Goal: Information Seeking & Learning: Learn about a topic

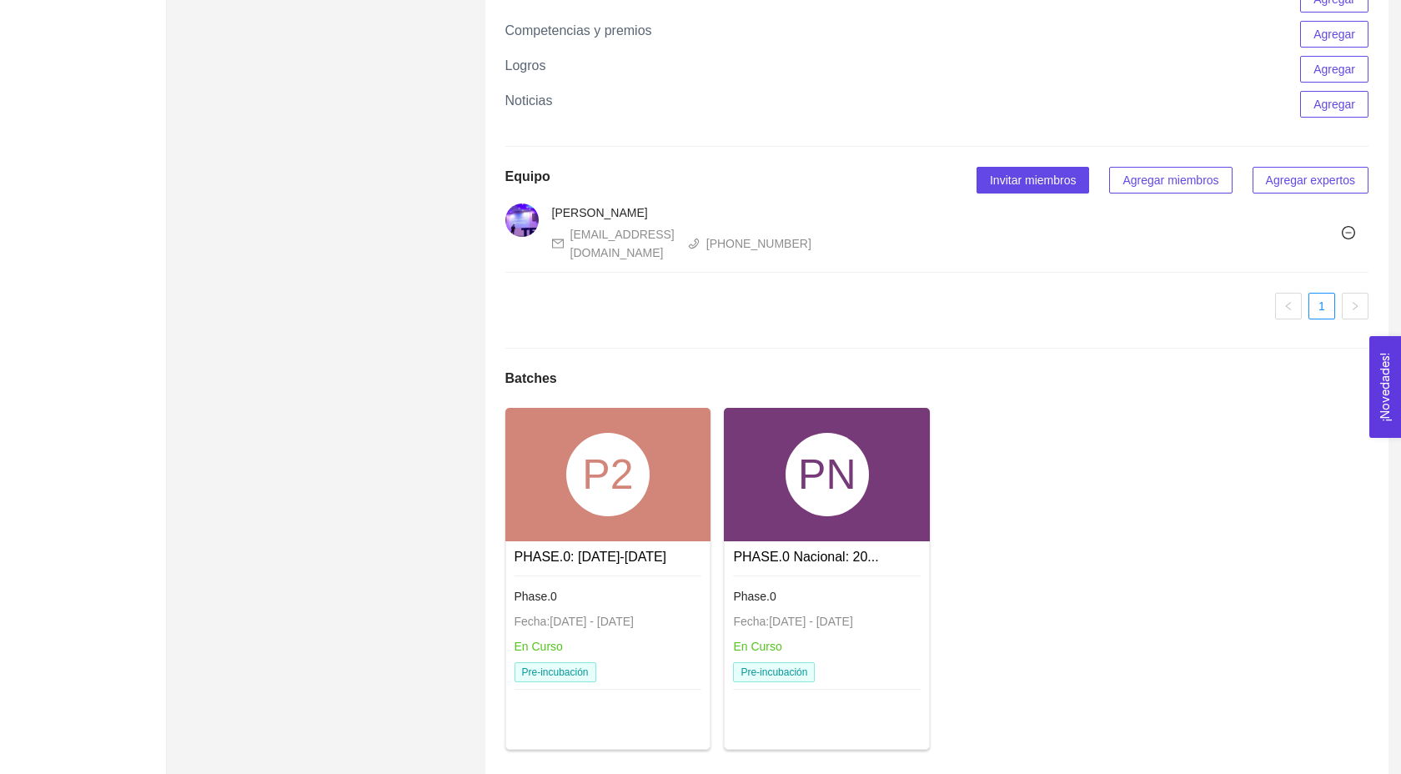
scroll to position [1558, 0]
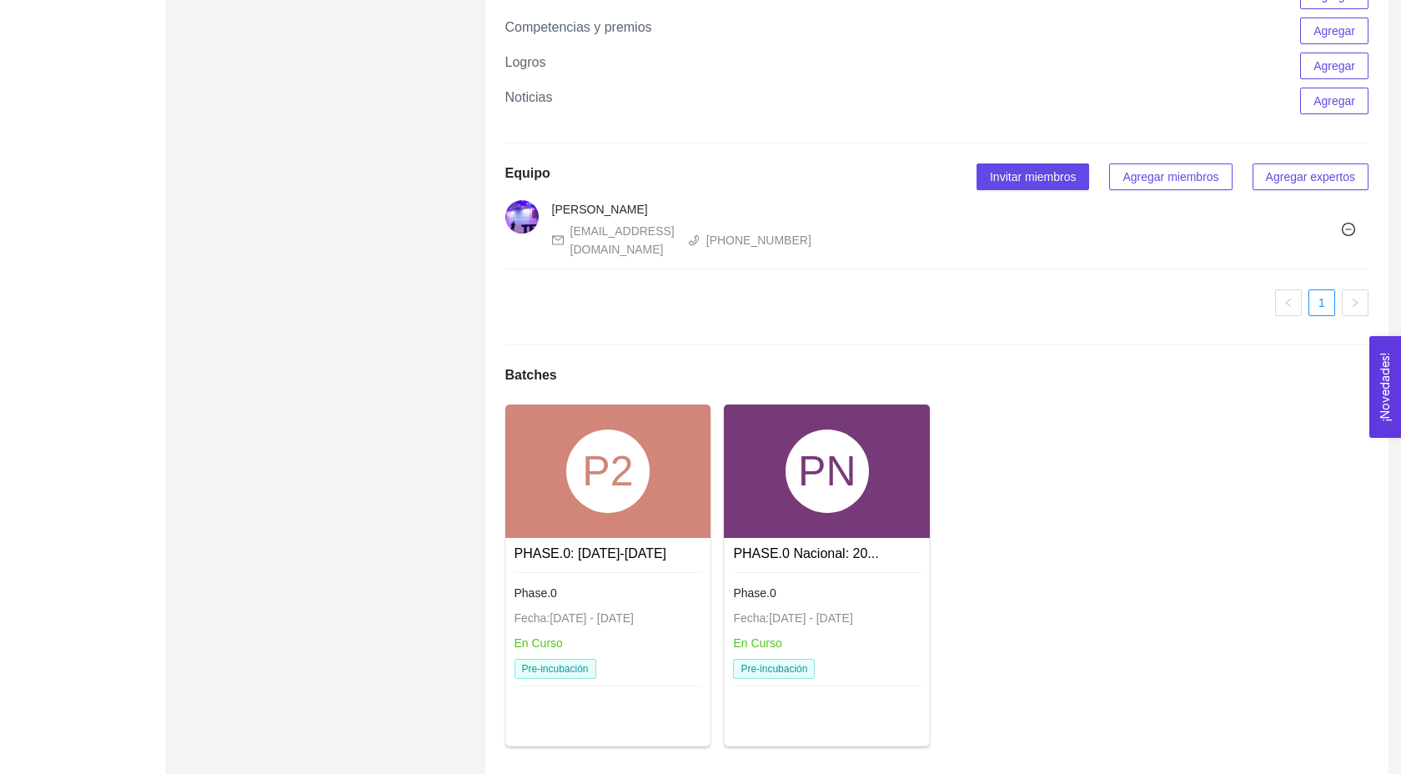
click at [769, 504] on div "PN" at bounding box center [827, 470] width 206 height 133
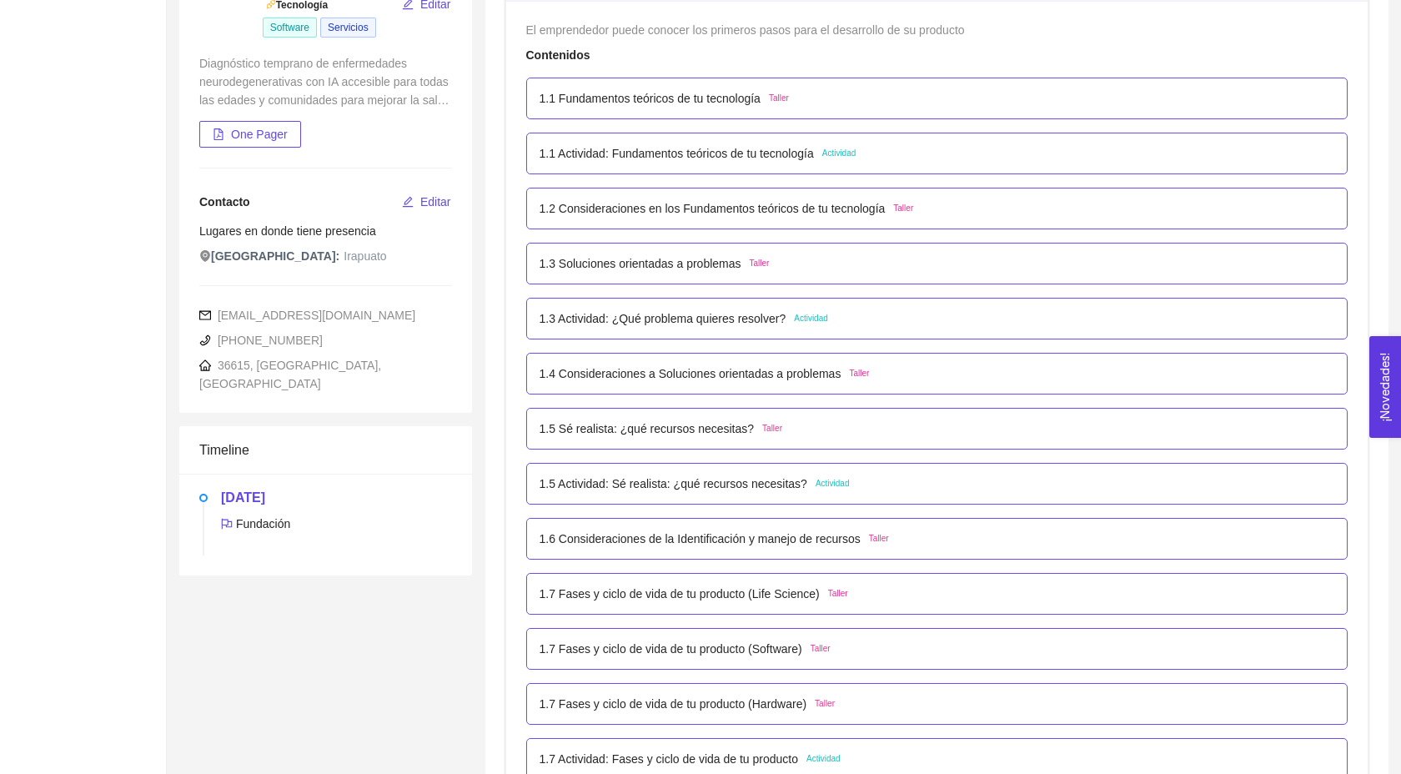
scroll to position [288, 0]
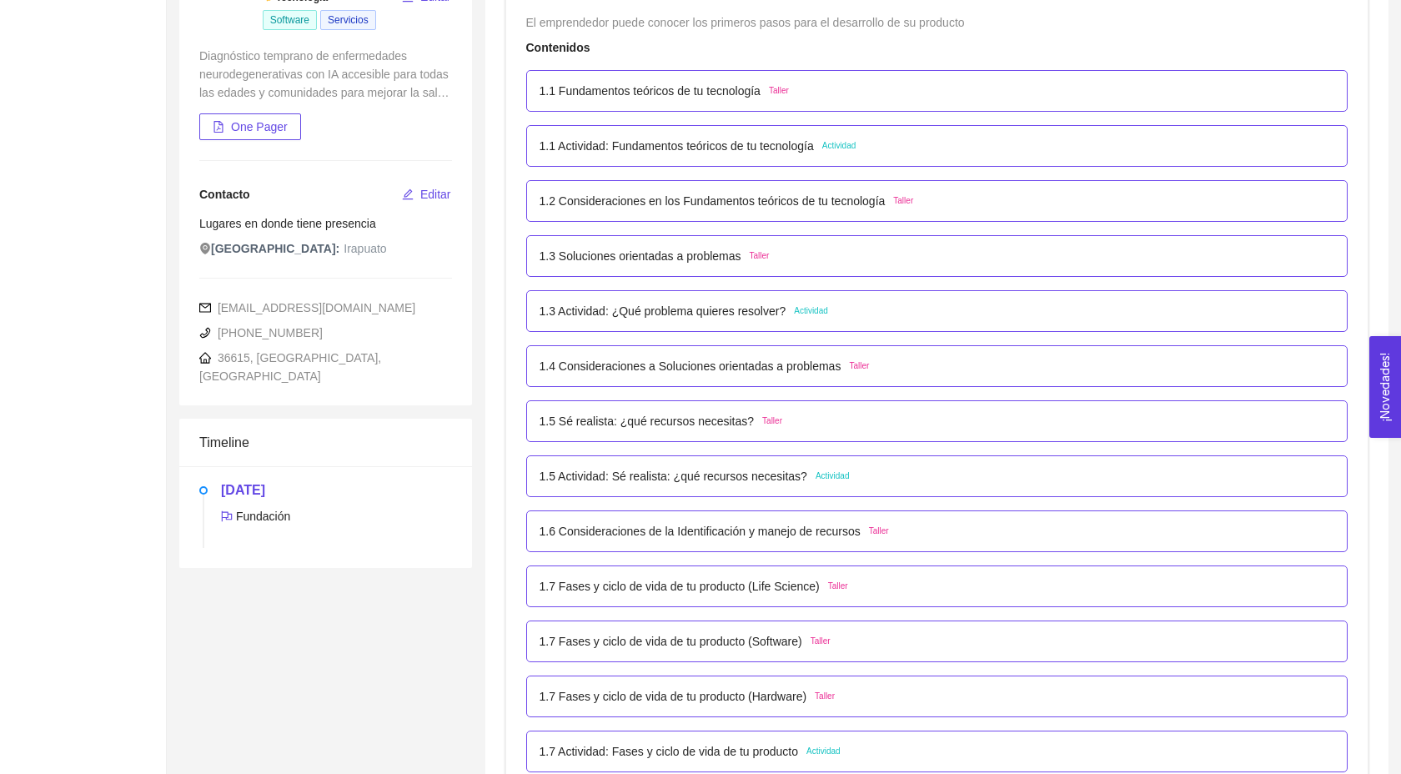
click at [702, 540] on p "1.6 Consideraciones de la Identificación y manejo de recursos" at bounding box center [699, 531] width 321 height 18
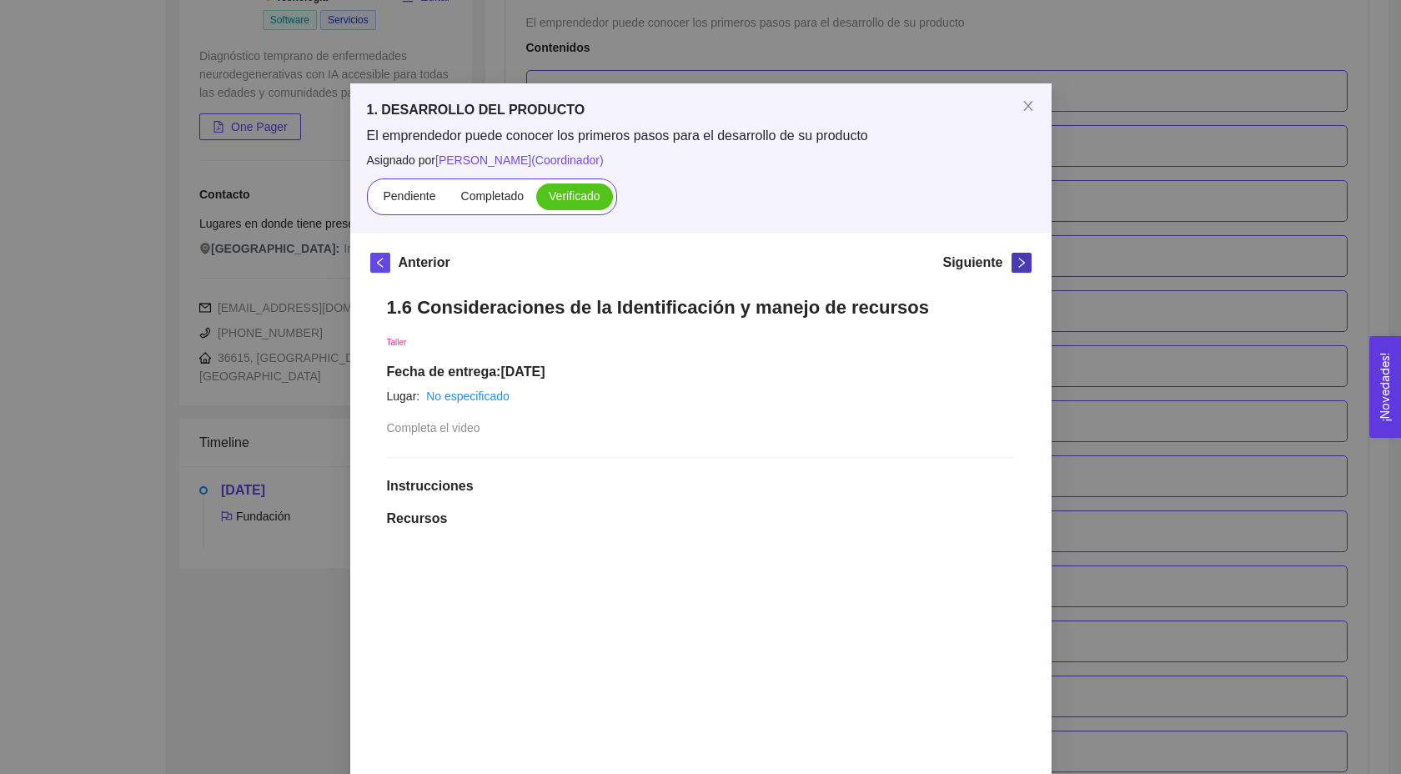
click at [1014, 261] on span "right" at bounding box center [1021, 263] width 18 height 12
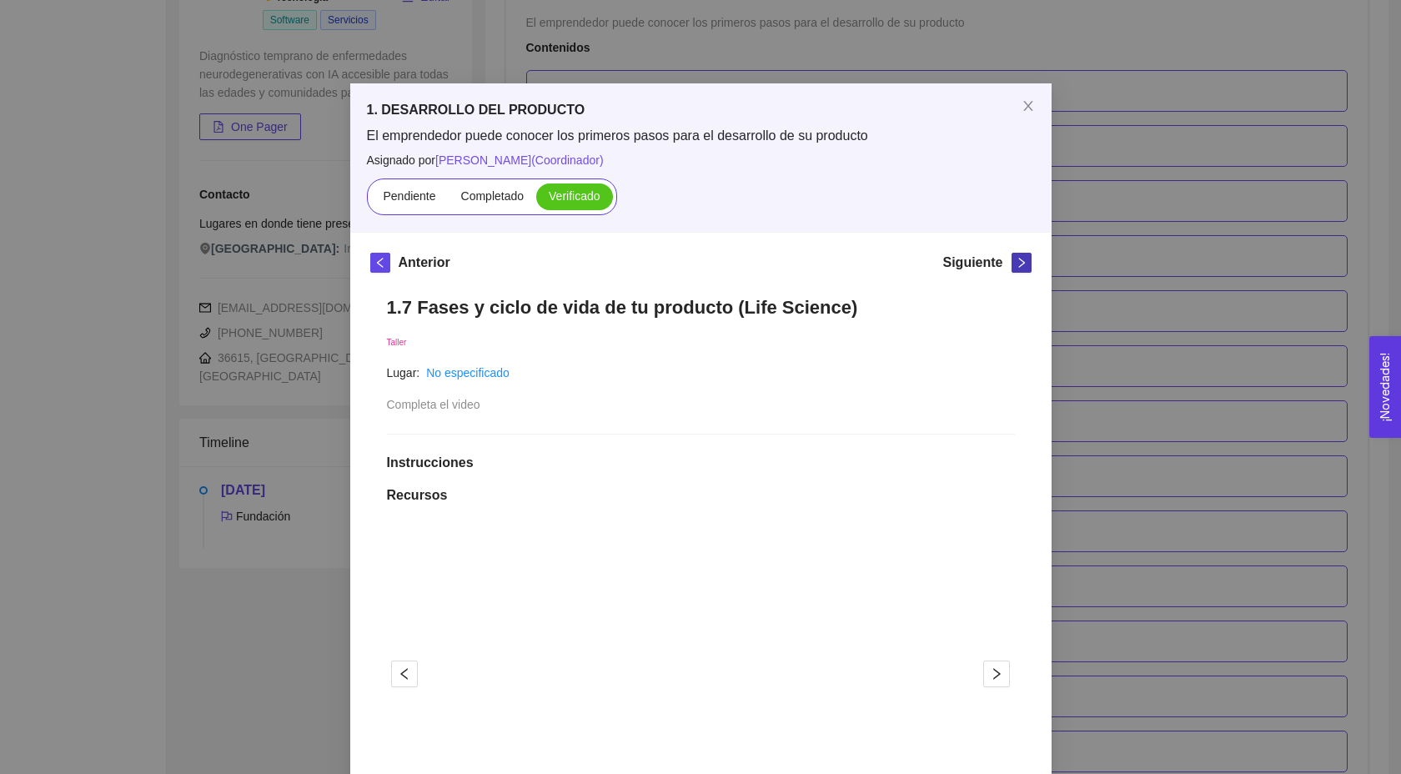
click at [1014, 261] on span "right" at bounding box center [1021, 263] width 18 height 12
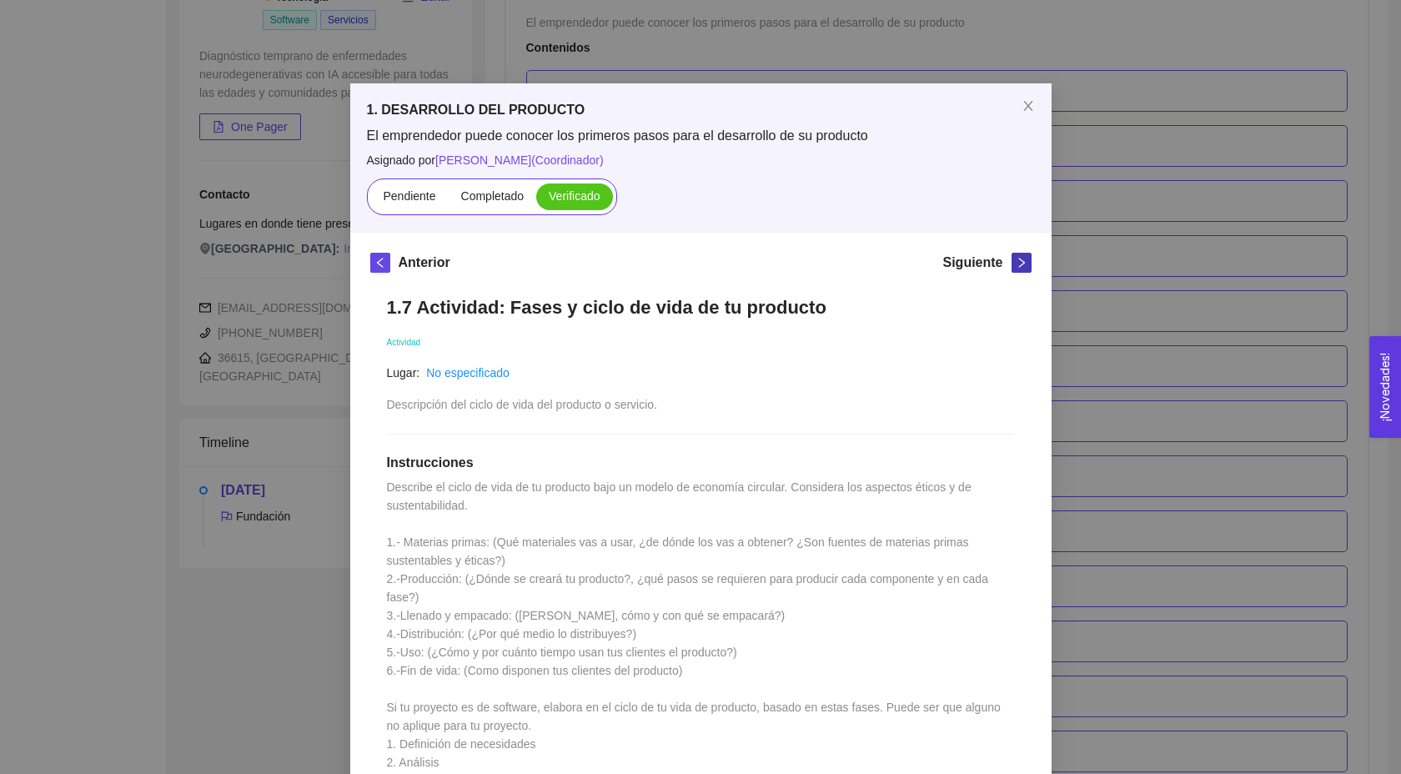
click at [1014, 261] on span "right" at bounding box center [1021, 263] width 18 height 12
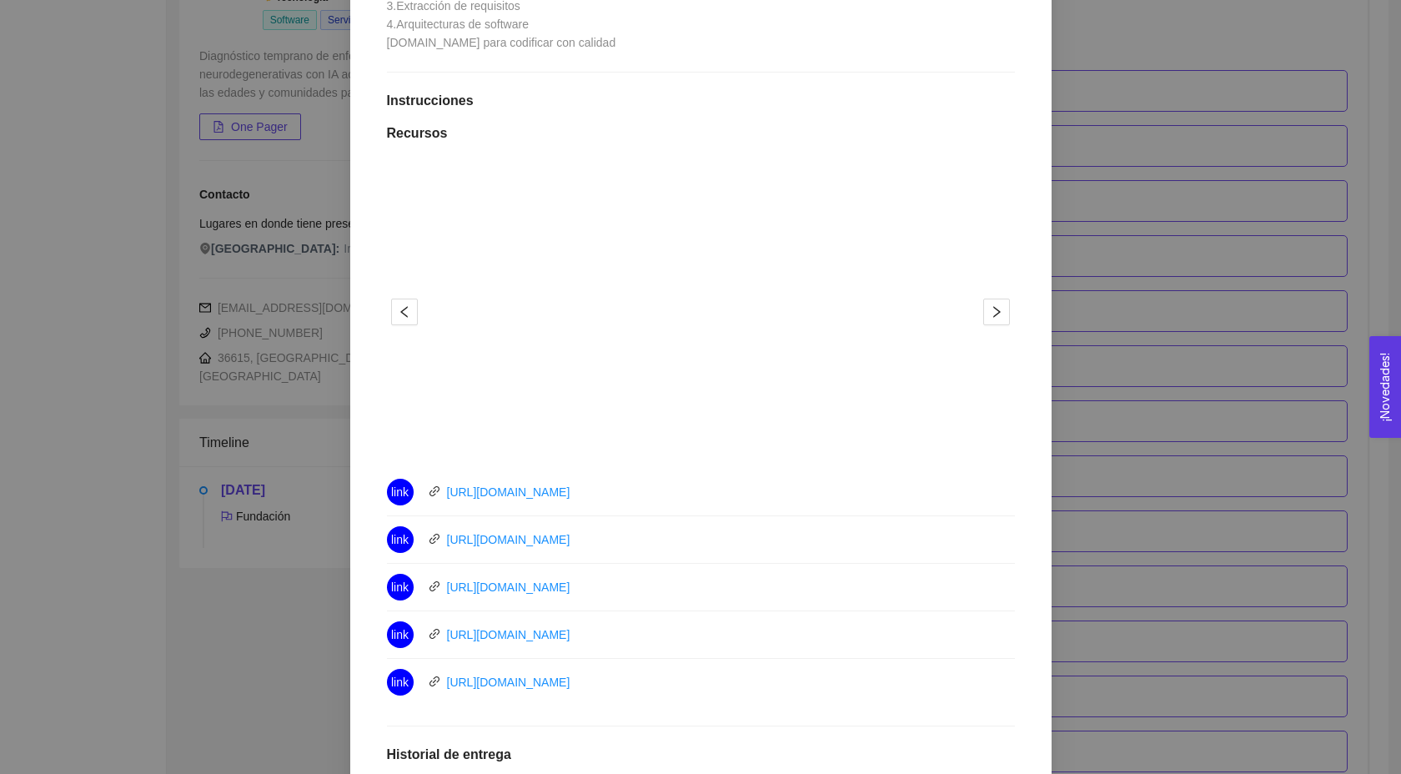
scroll to position [793, 0]
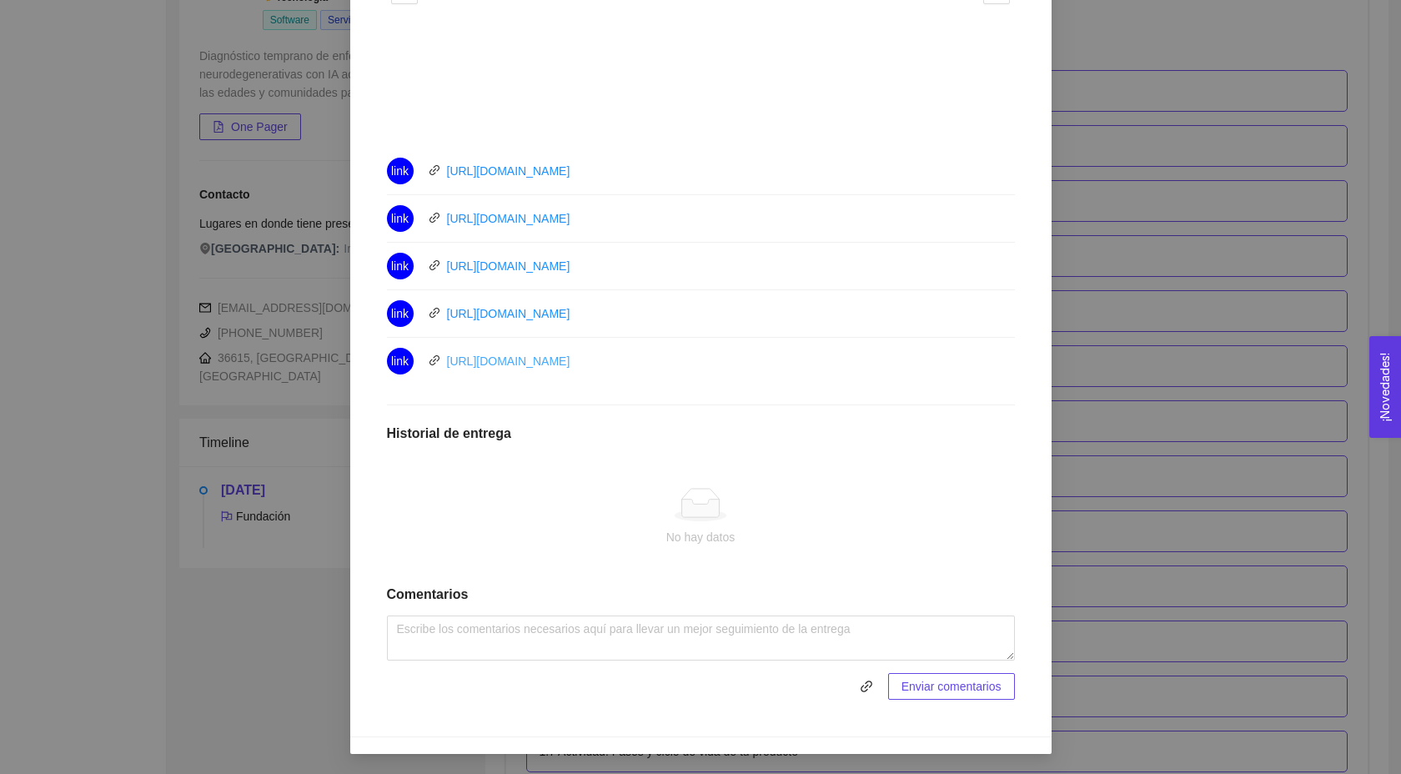
click at [570, 362] on link "[URL][DOMAIN_NAME]" at bounding box center [508, 360] width 123 height 13
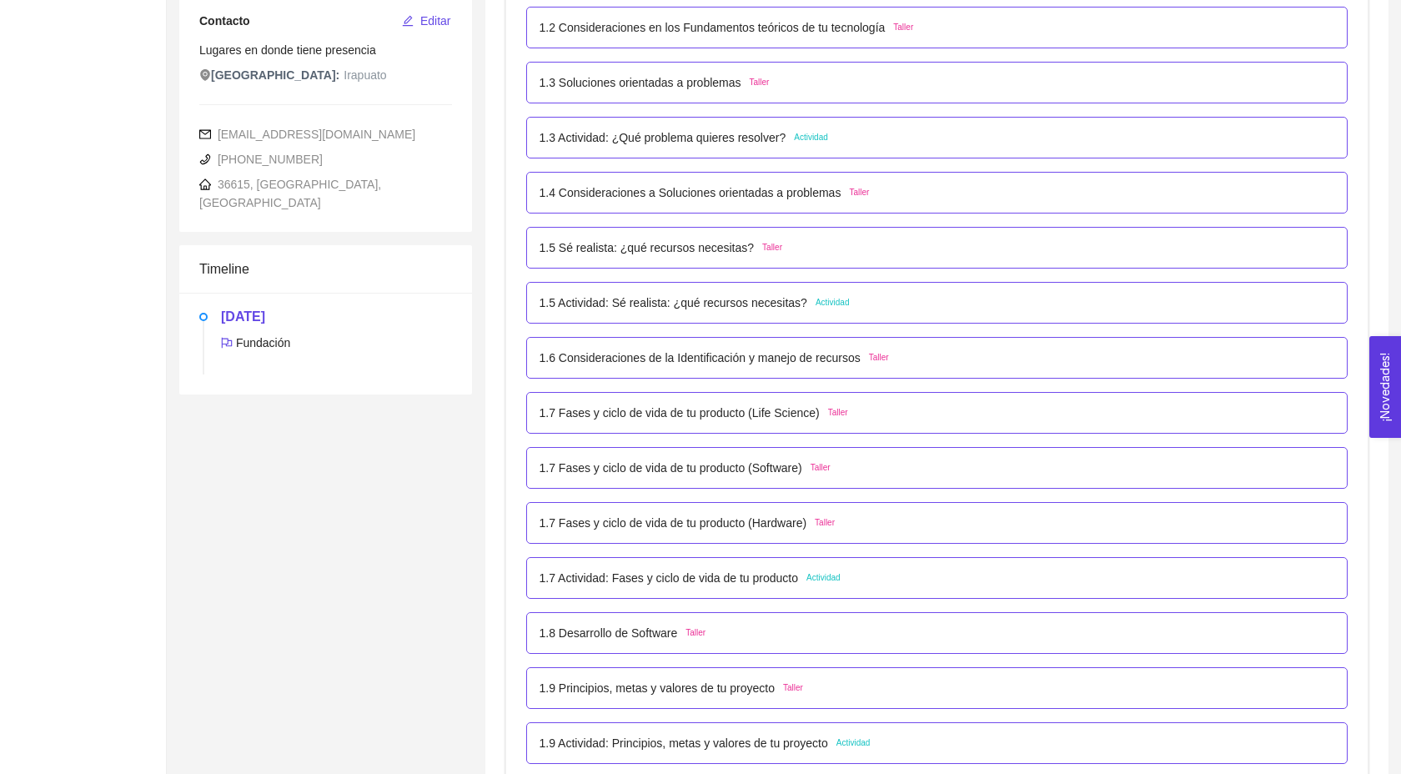
scroll to position [474, 0]
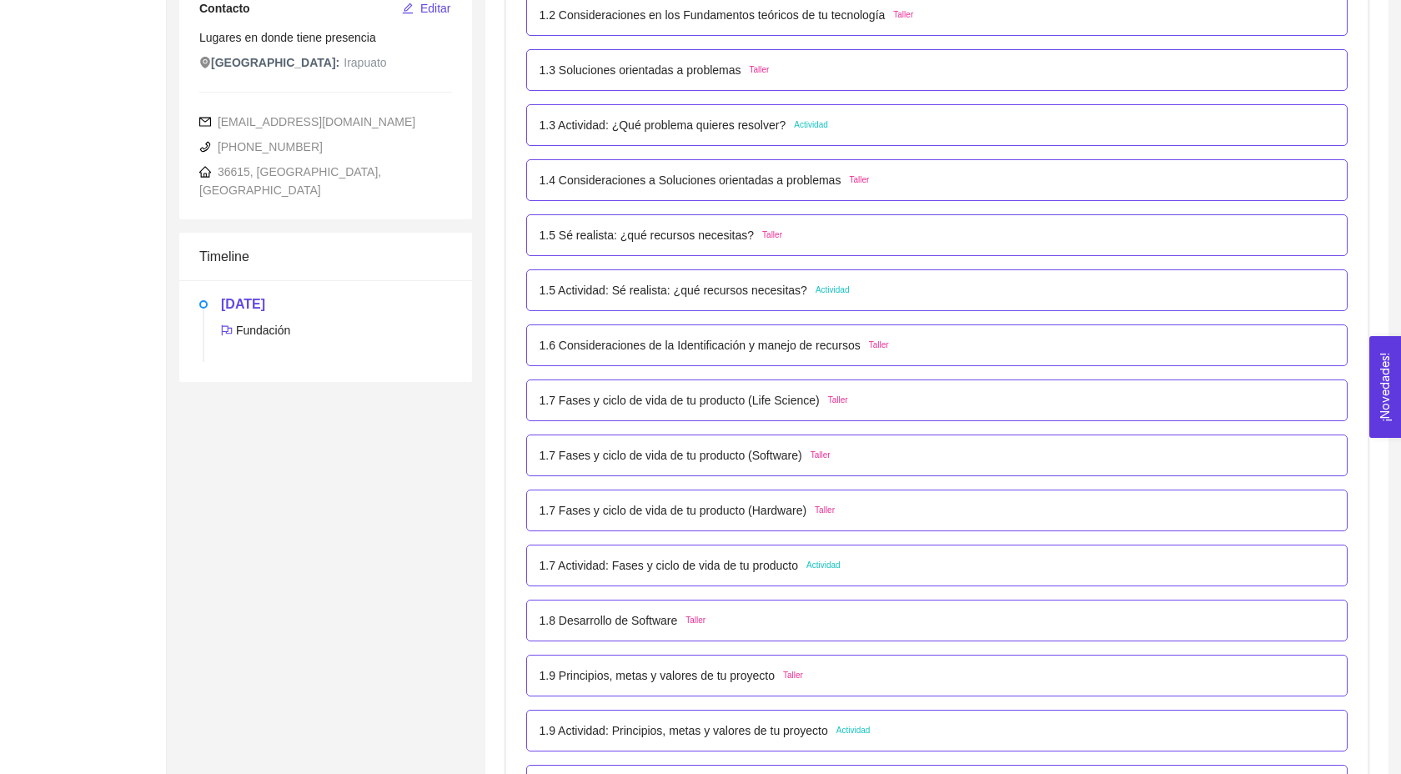
click at [665, 629] on p "1.8 Desarrollo de Software" at bounding box center [608, 620] width 138 height 18
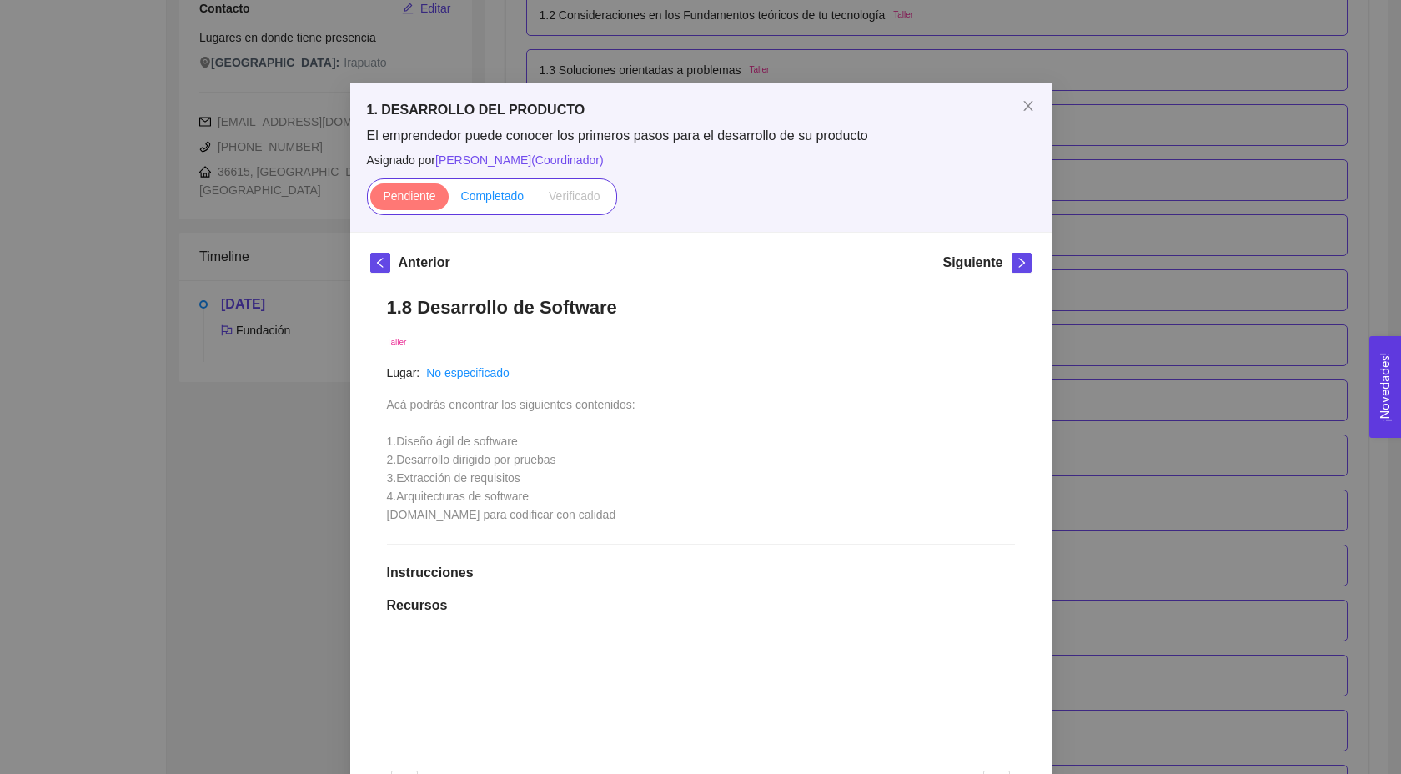
click at [502, 203] on label "Completado" at bounding box center [493, 196] width 88 height 27
click at [449, 200] on input "Completado" at bounding box center [449, 200] width 0 height 0
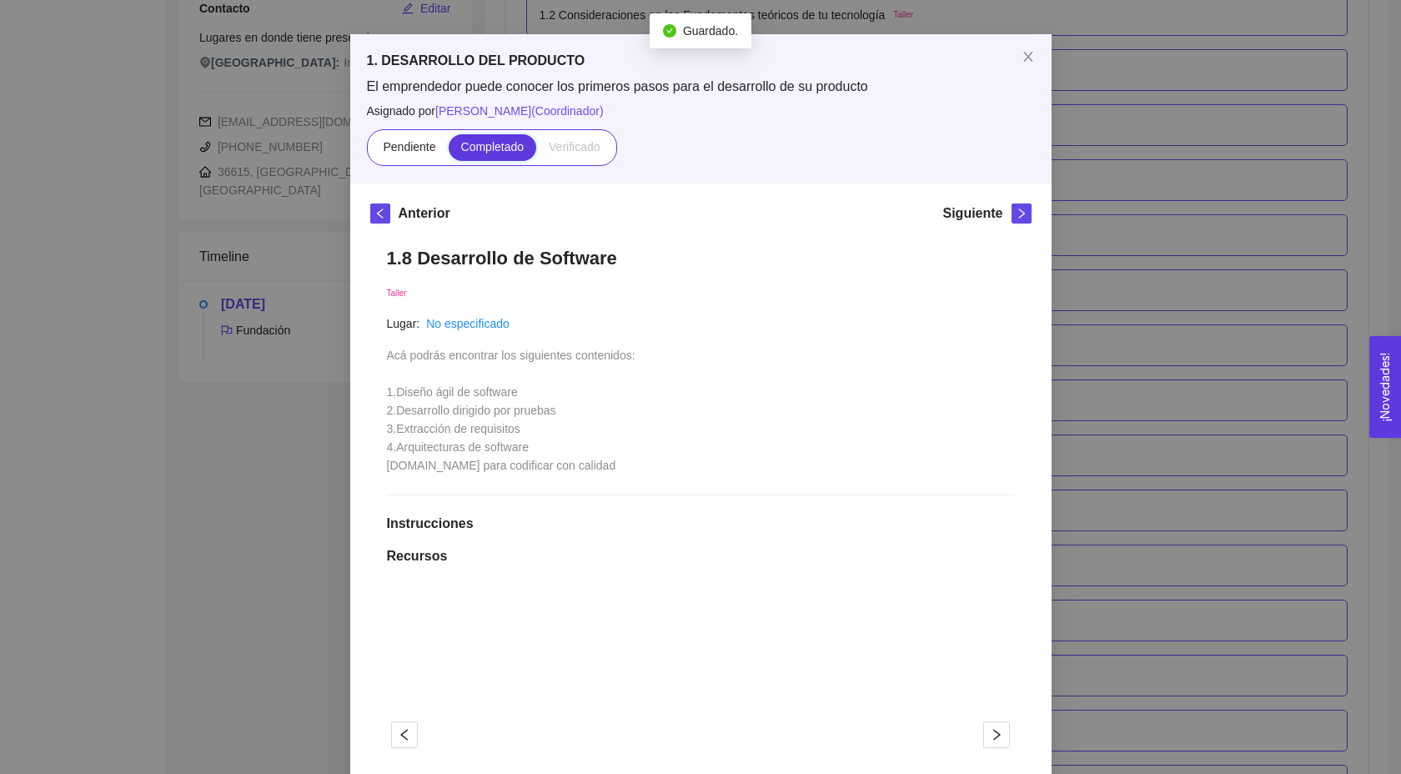
scroll to position [51, 0]
click at [1019, 206] on icon "right" at bounding box center [1022, 212] width 12 height 12
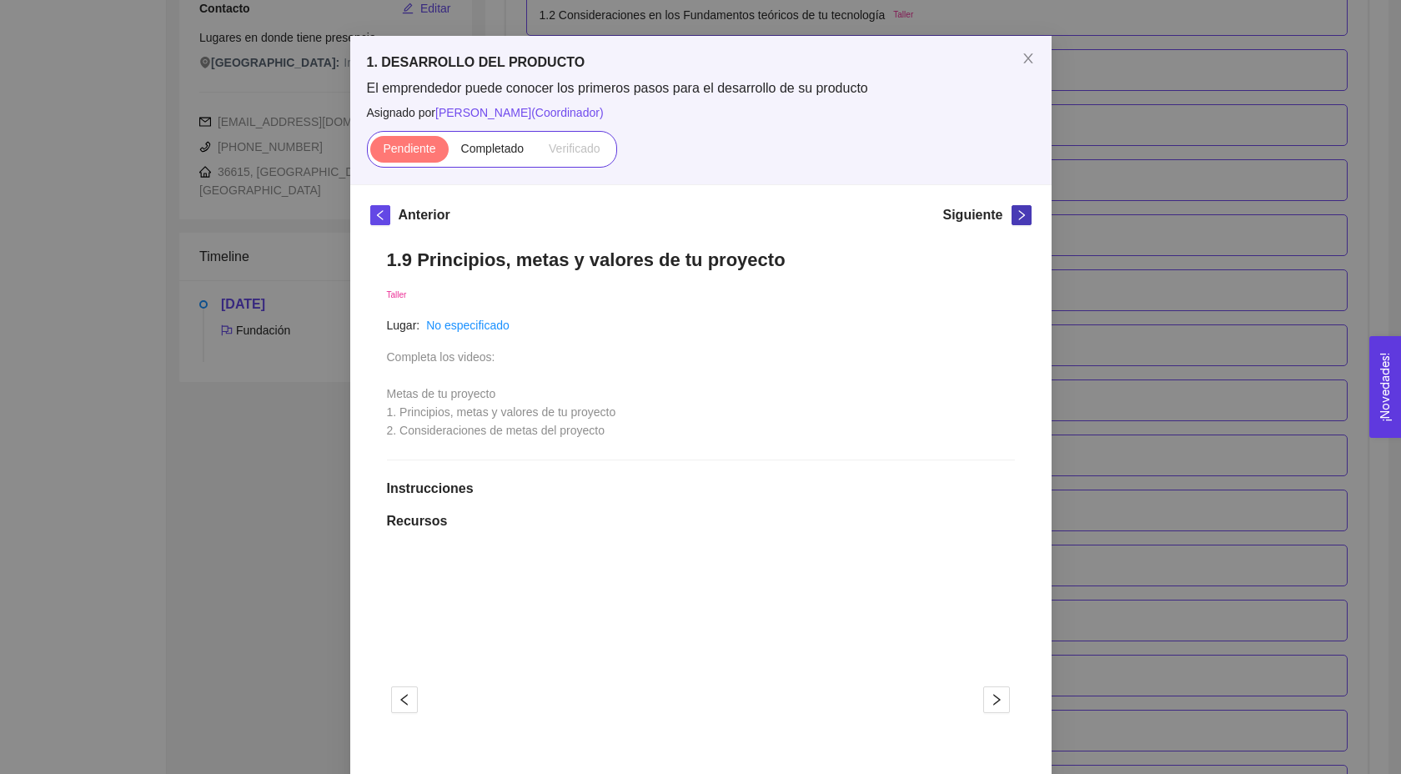
scroll to position [73, 0]
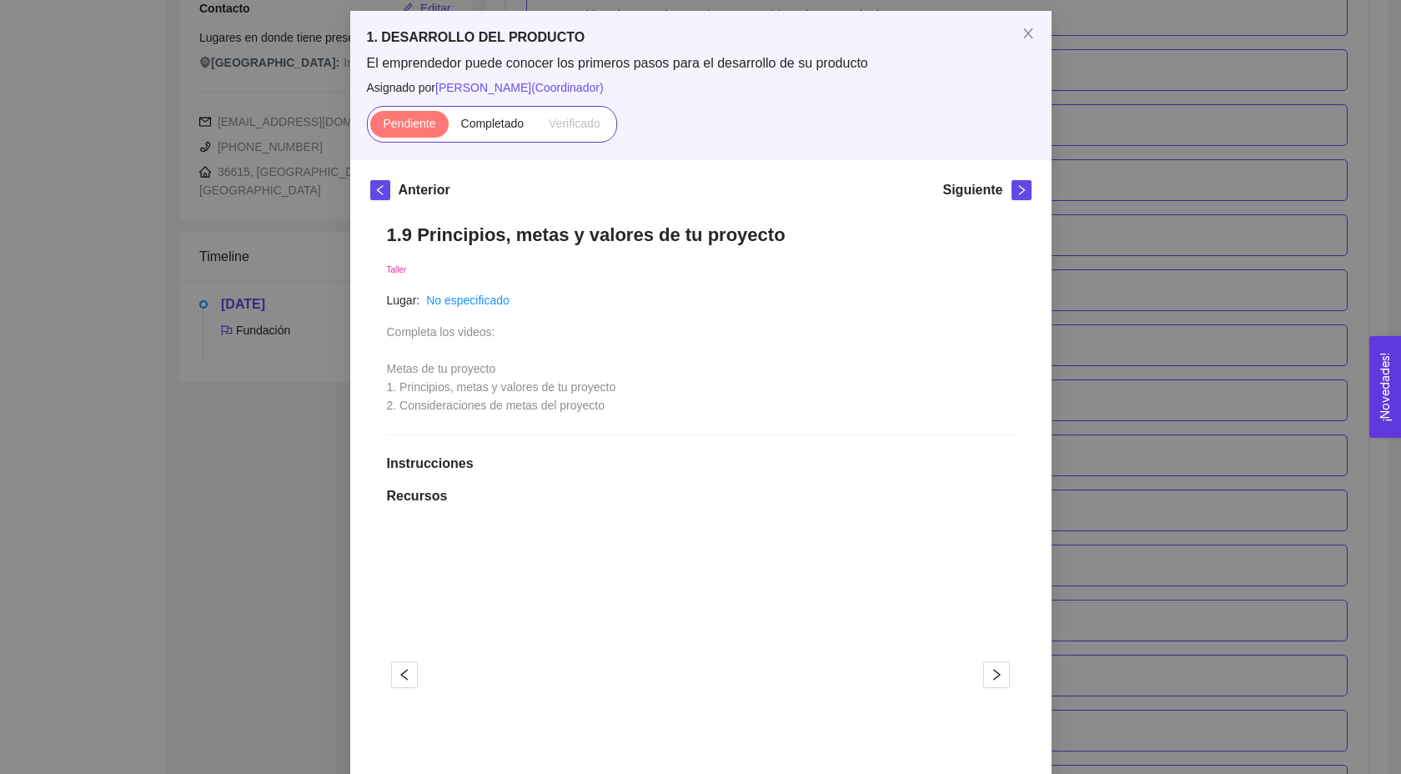
click at [1023, 203] on div "Siguiente" at bounding box center [986, 193] width 88 height 27
click at [1019, 186] on icon "right" at bounding box center [1021, 190] width 6 height 10
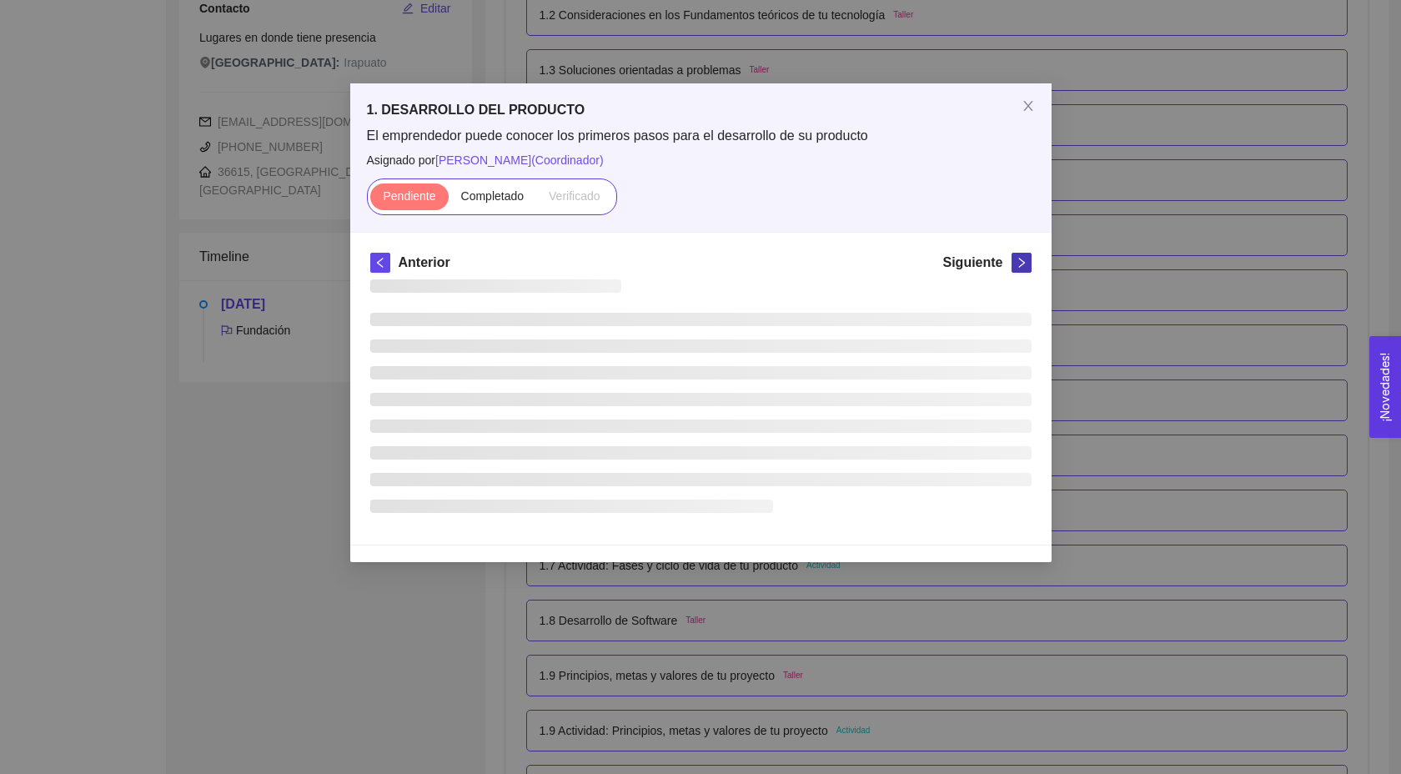
scroll to position [0, 0]
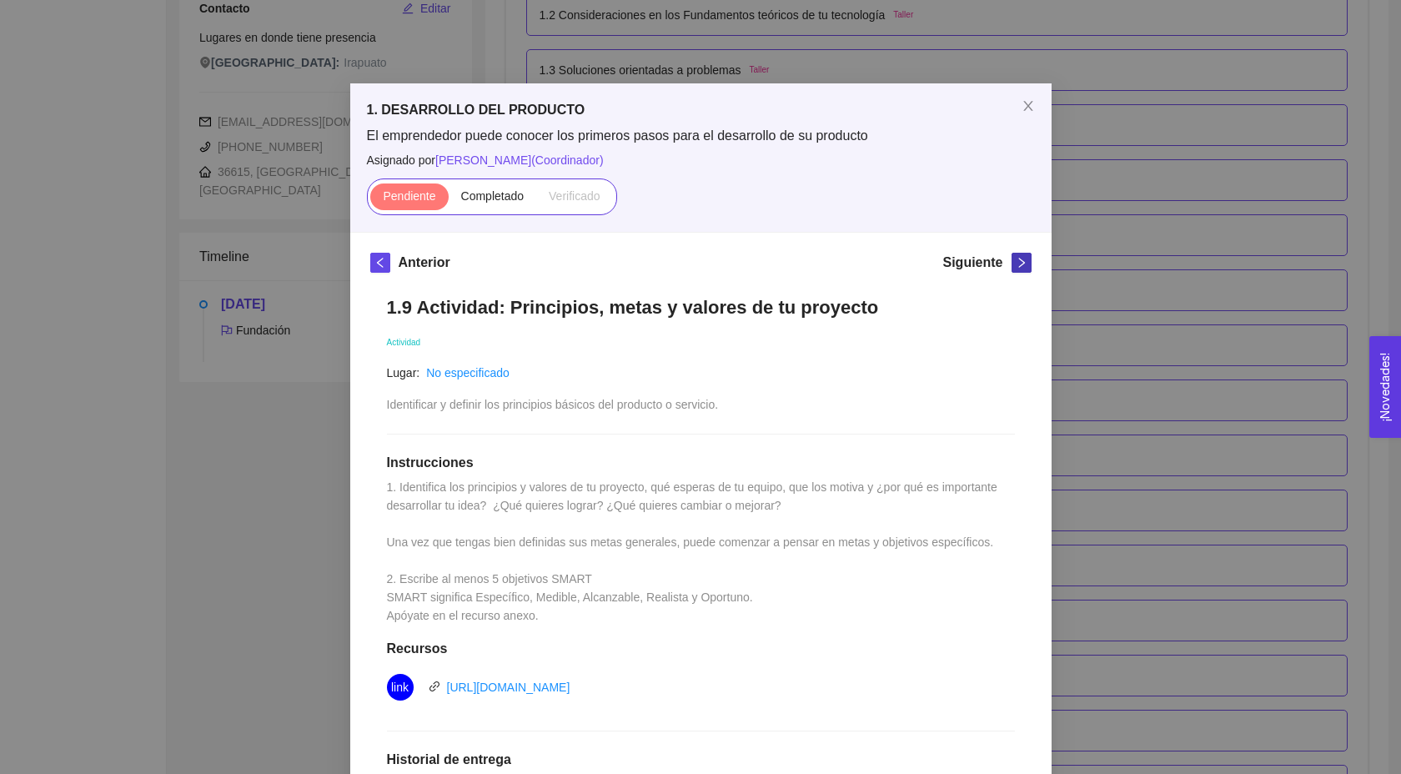
click at [1016, 269] on button "button" at bounding box center [1021, 263] width 20 height 20
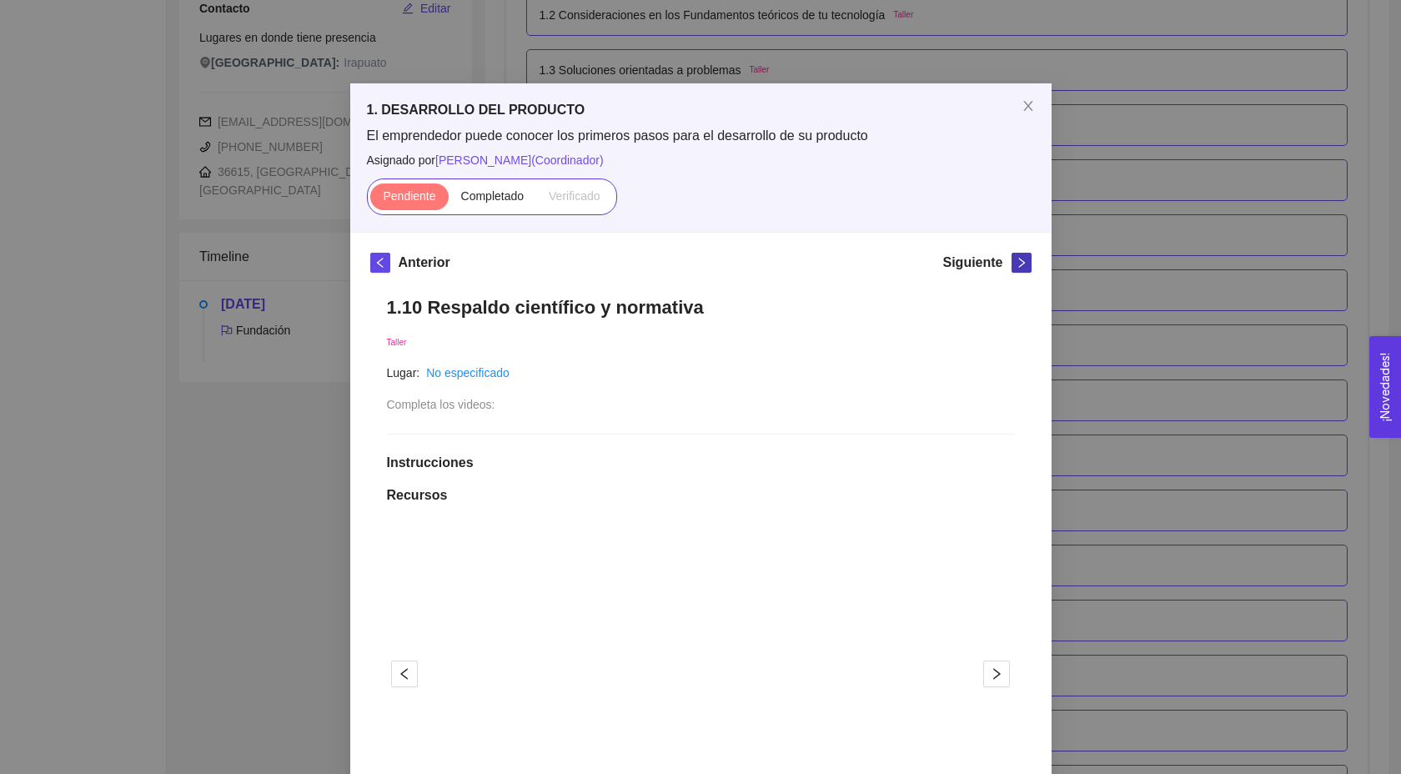
click at [1016, 269] on button "button" at bounding box center [1021, 263] width 20 height 20
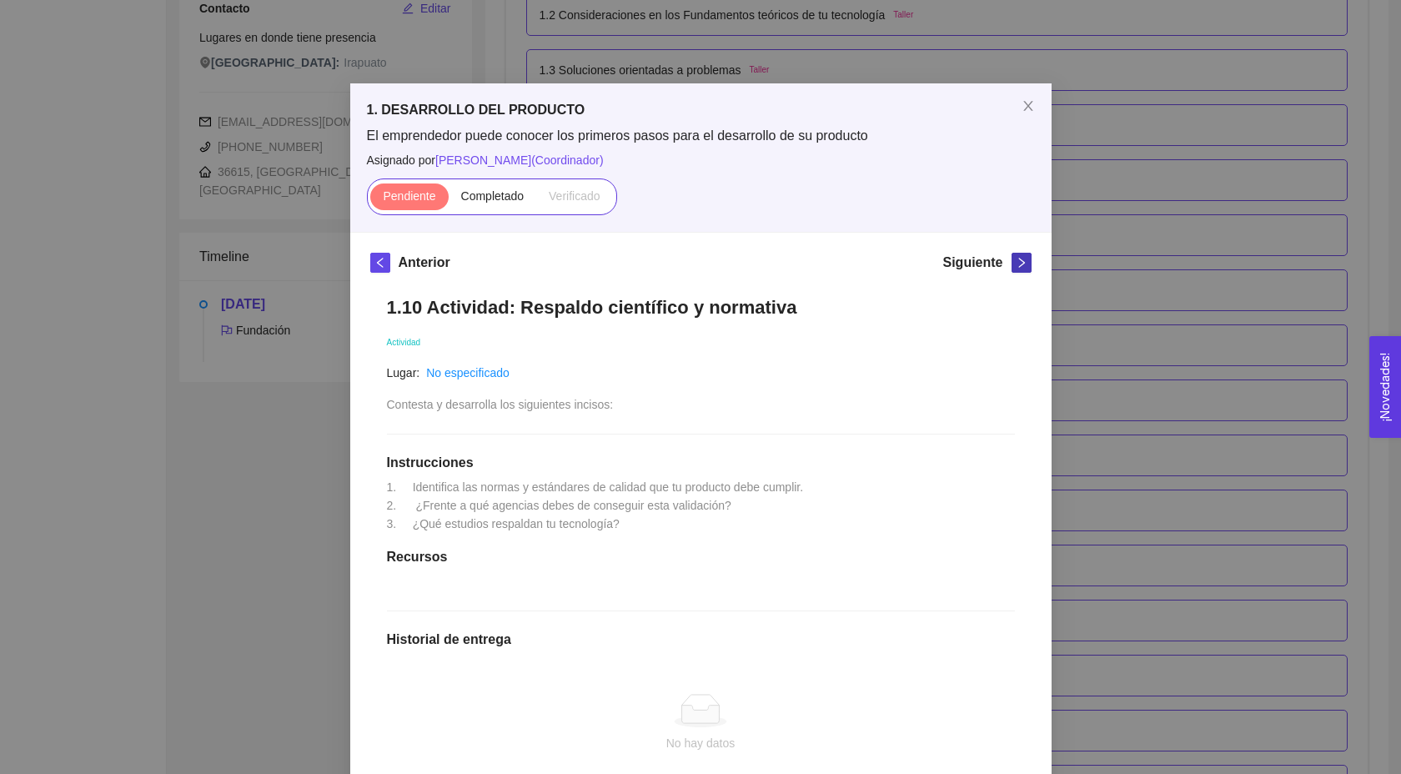
click at [1016, 269] on button "button" at bounding box center [1021, 263] width 20 height 20
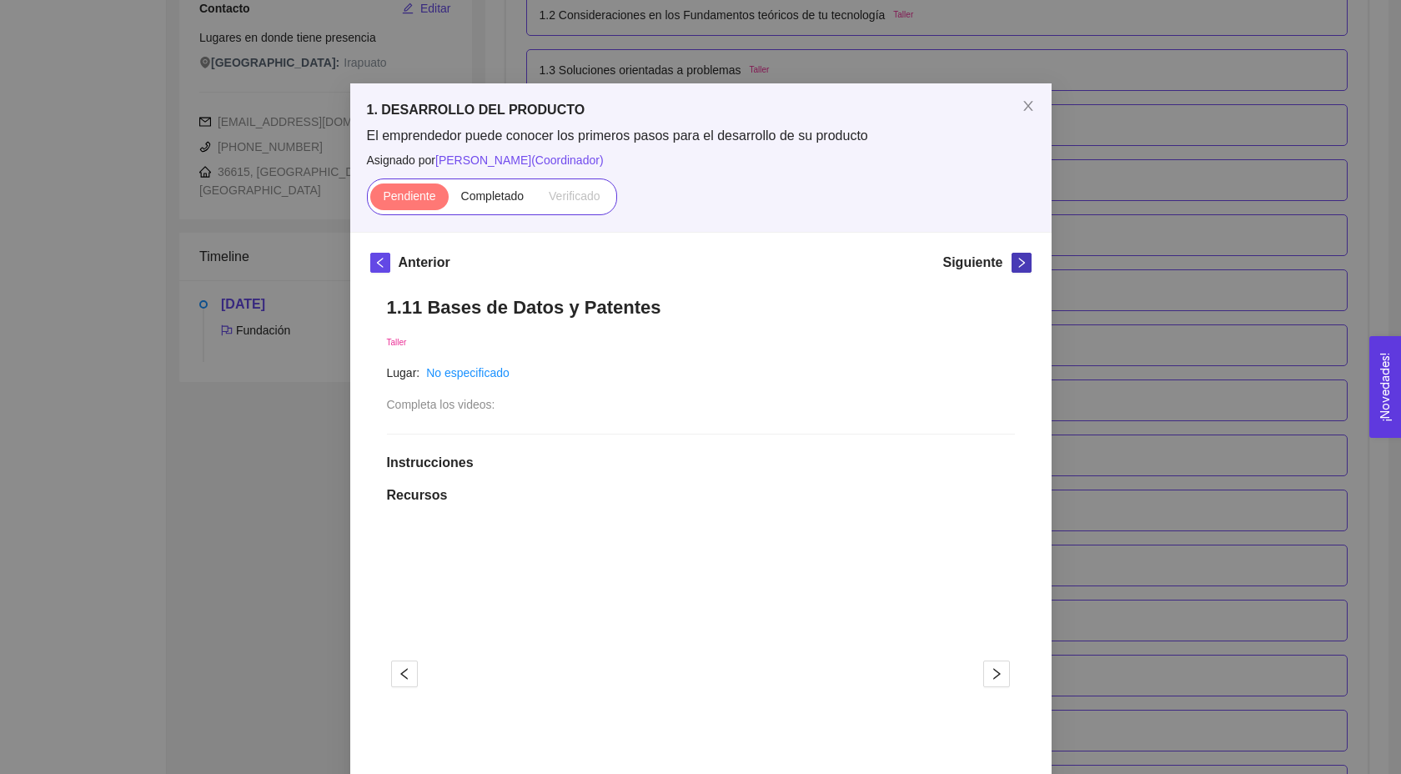
click at [1016, 269] on button "button" at bounding box center [1021, 263] width 20 height 20
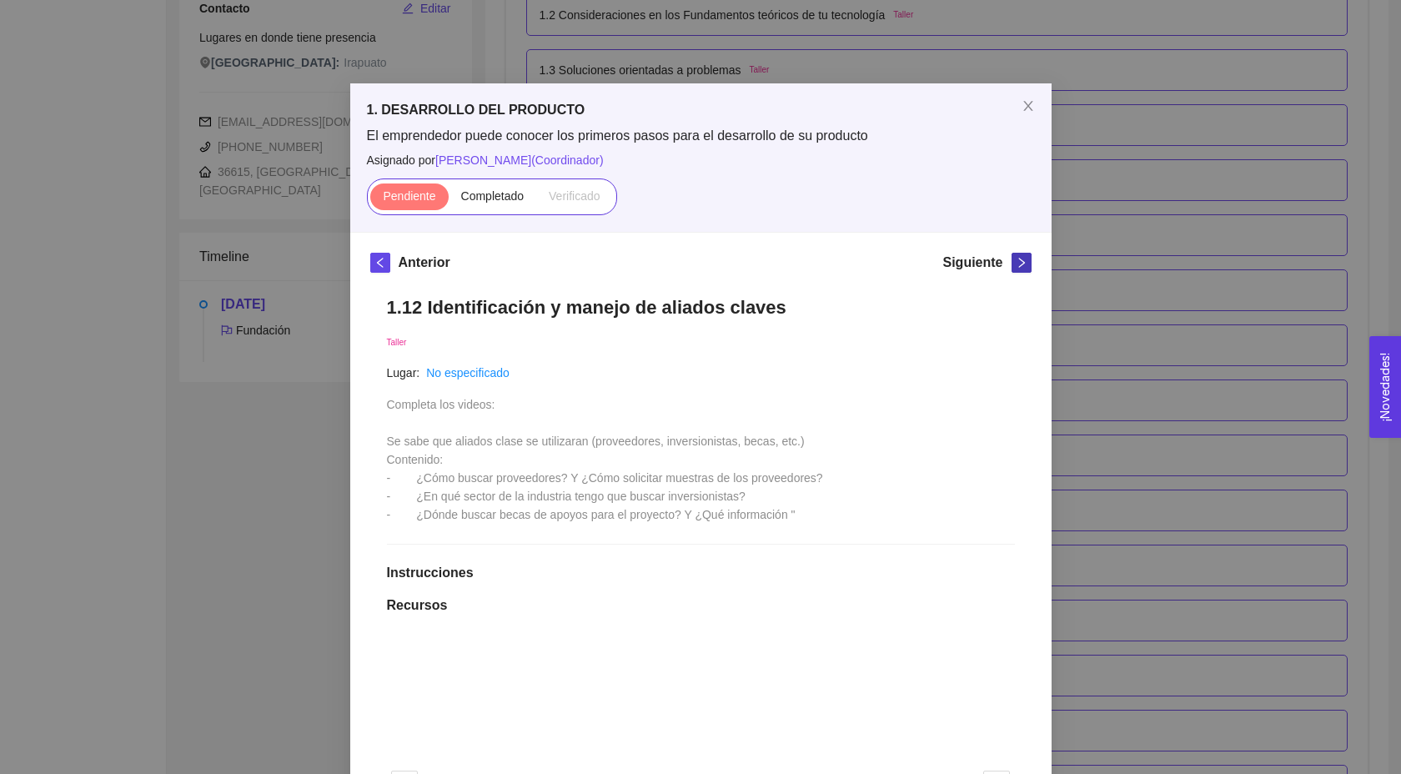
click at [1016, 269] on button "button" at bounding box center [1021, 263] width 20 height 20
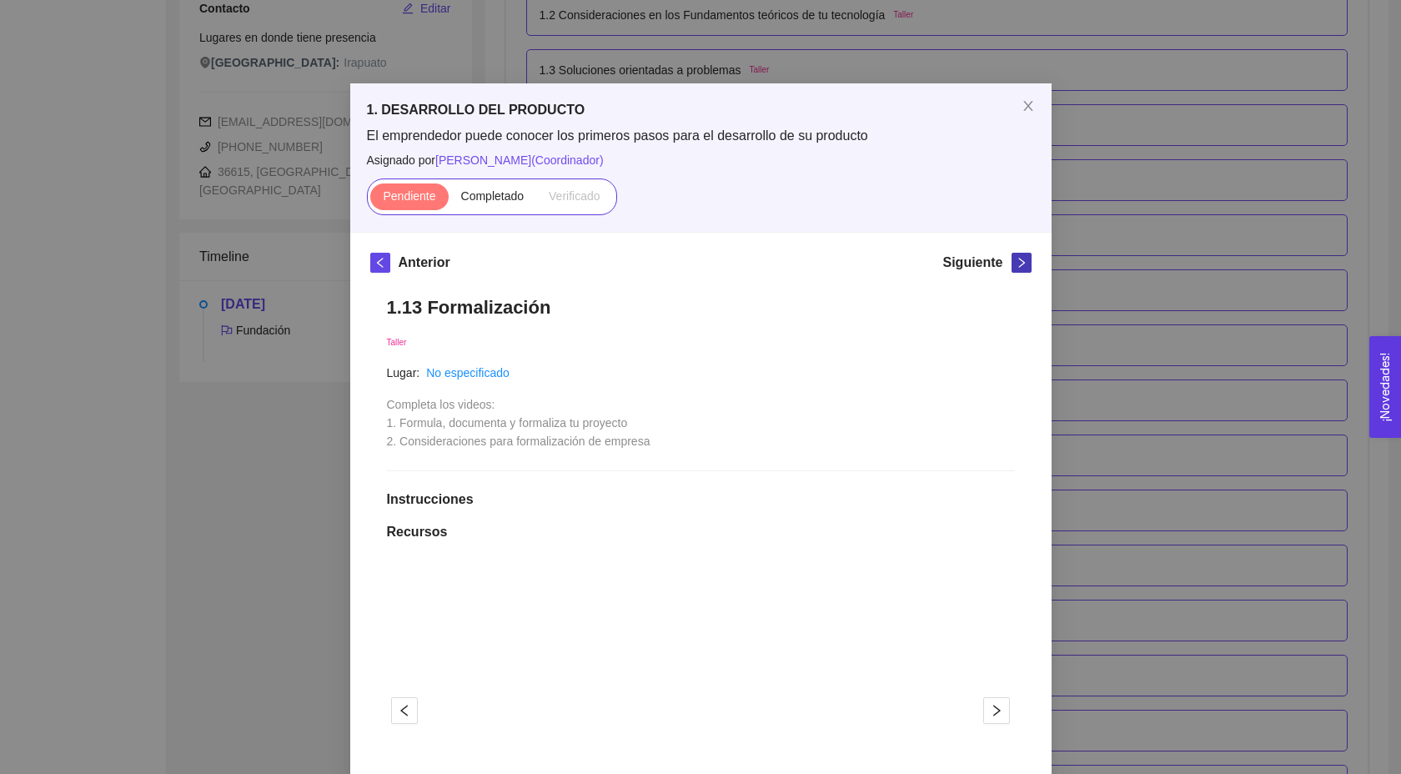
click at [1016, 269] on button "button" at bounding box center [1021, 263] width 20 height 20
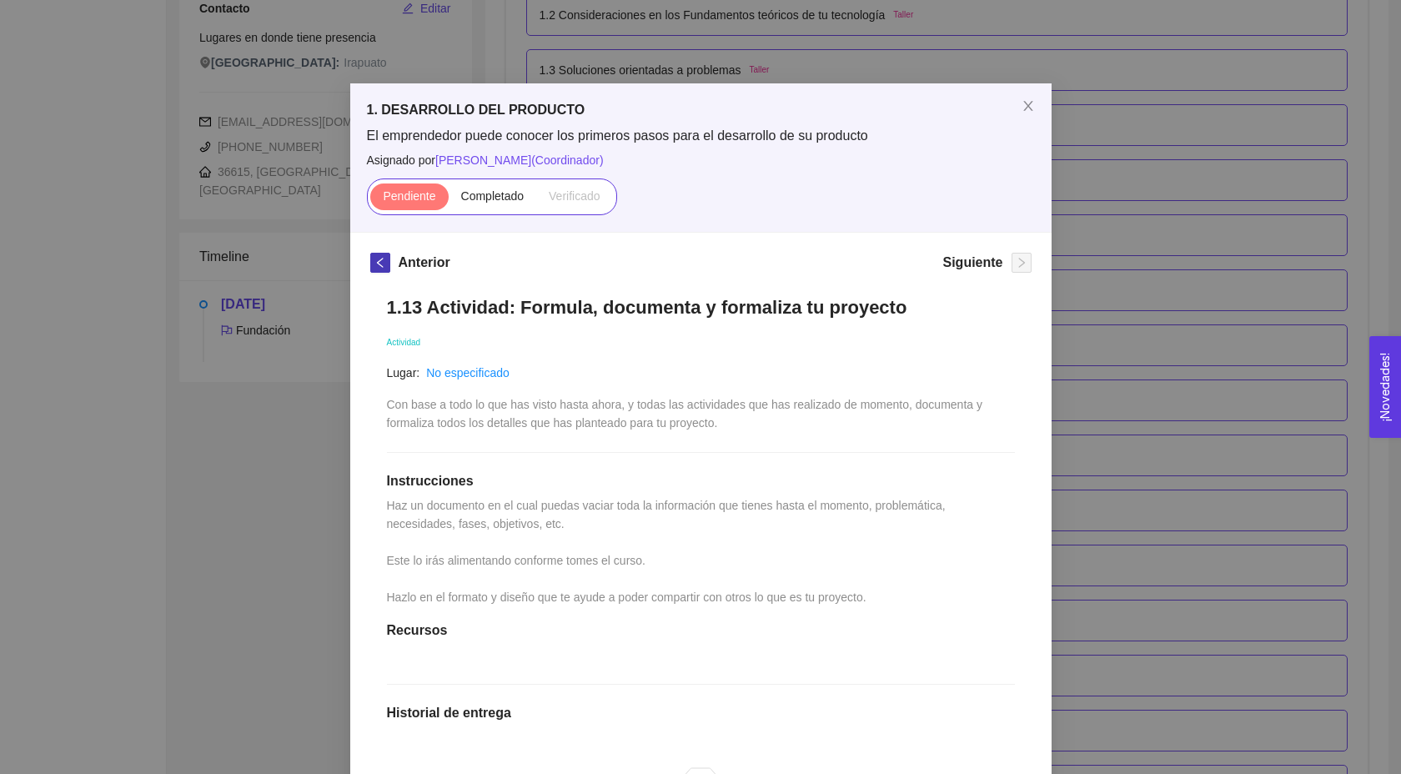
click at [384, 265] on icon "left" at bounding box center [380, 263] width 12 height 12
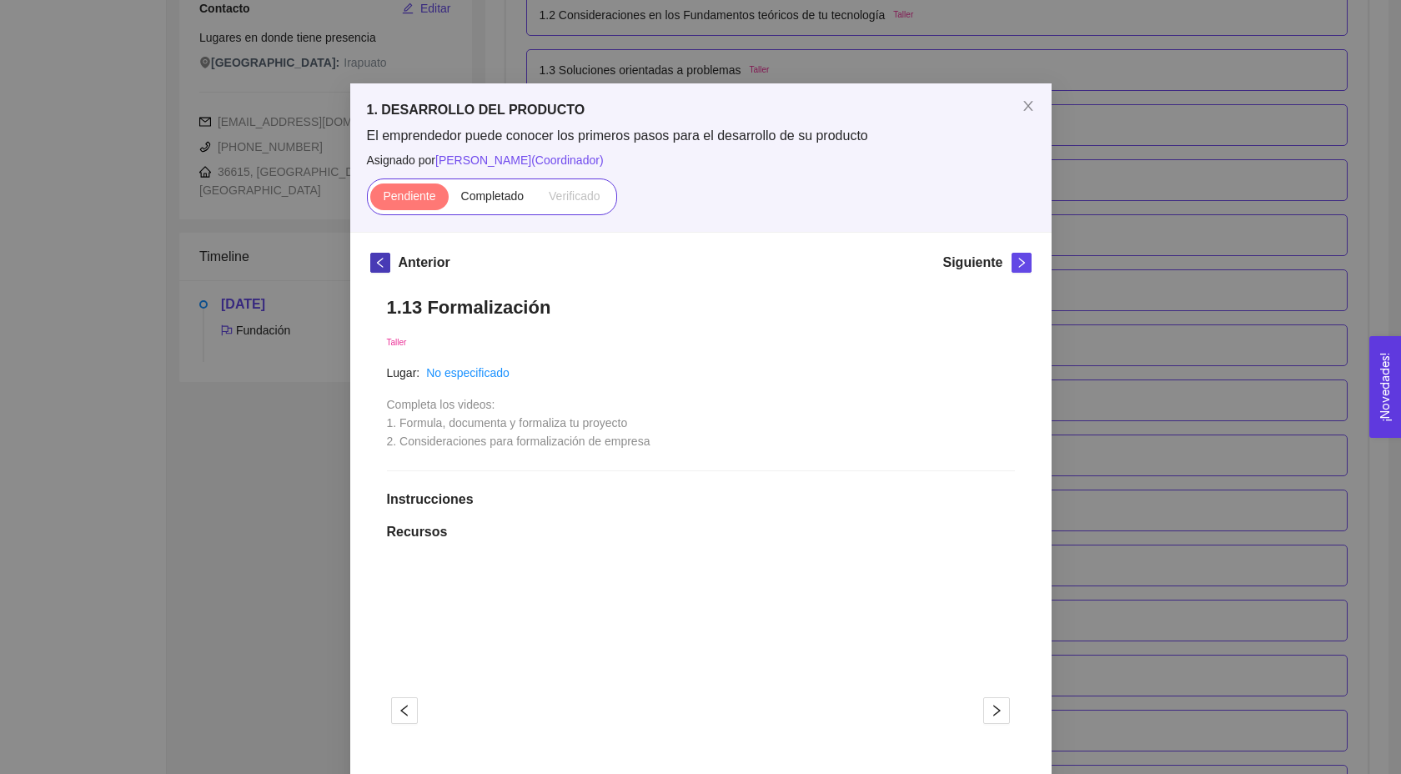
click at [384, 265] on icon "left" at bounding box center [380, 263] width 12 height 12
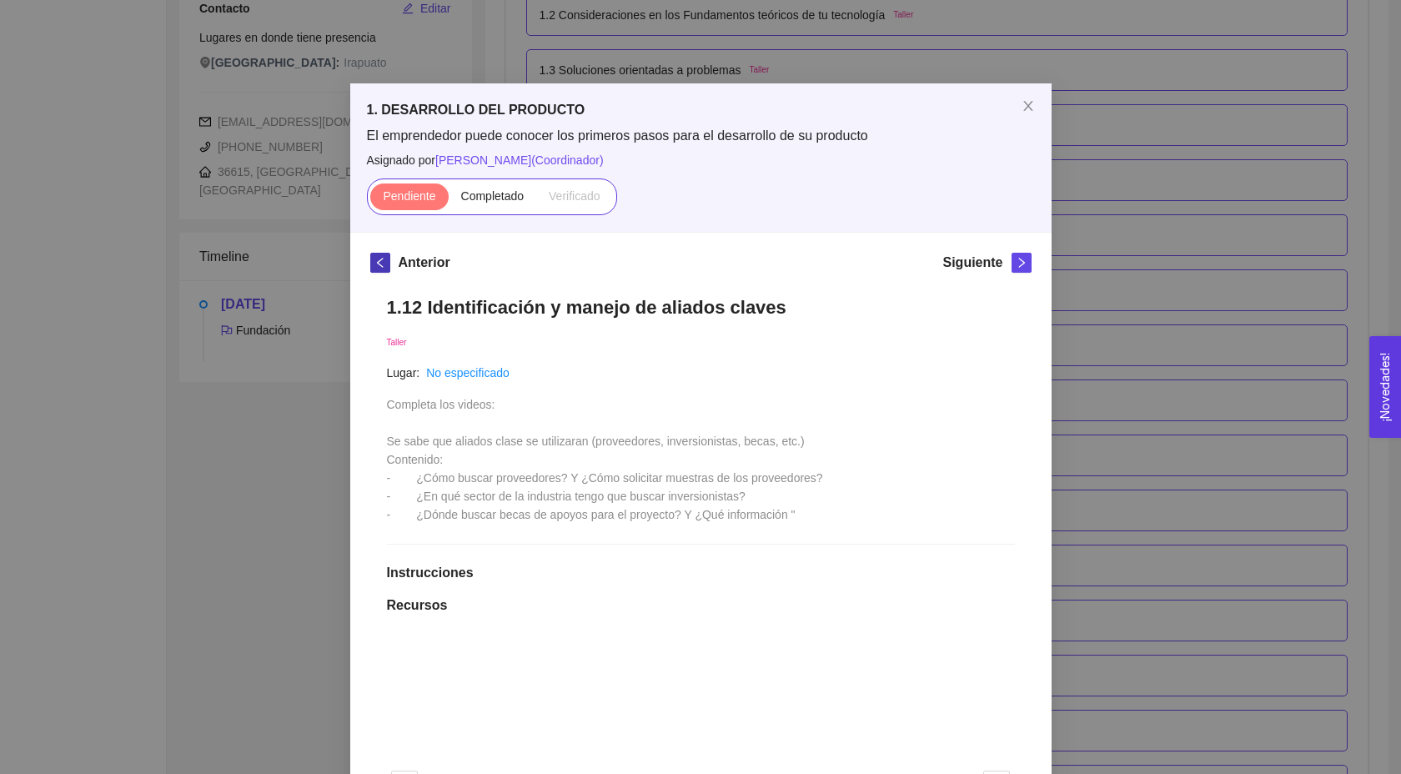
click at [384, 265] on icon "left" at bounding box center [380, 263] width 12 height 12
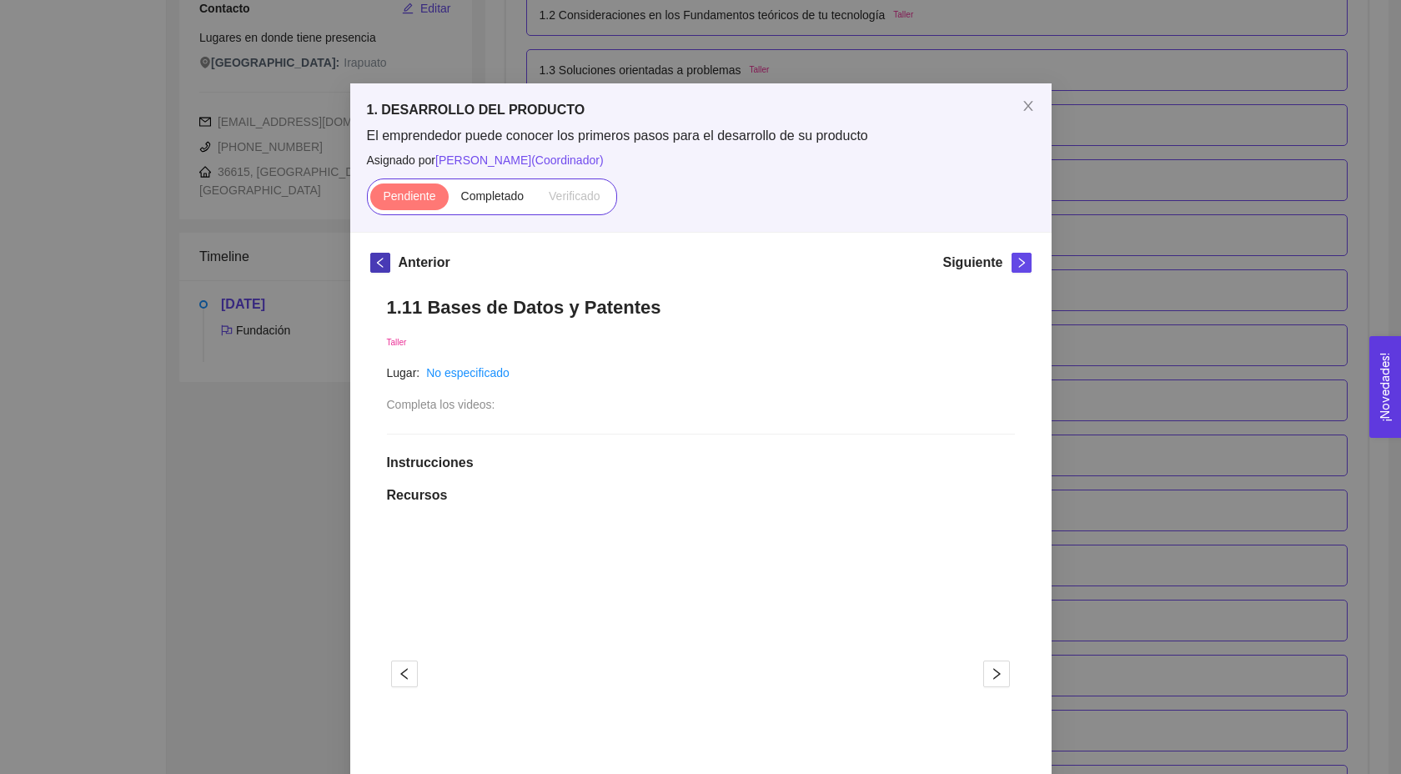
click at [384, 264] on icon "left" at bounding box center [380, 263] width 12 height 12
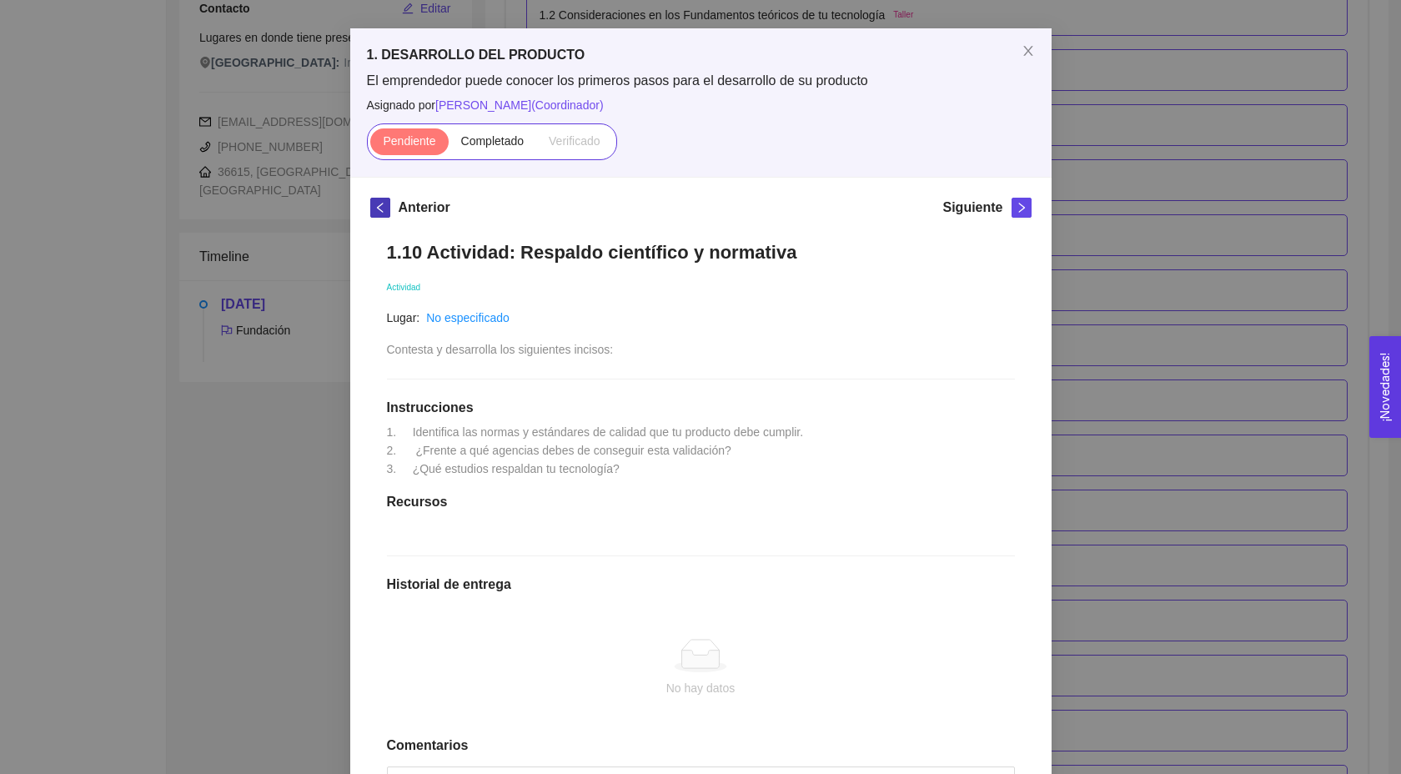
scroll to position [104, 0]
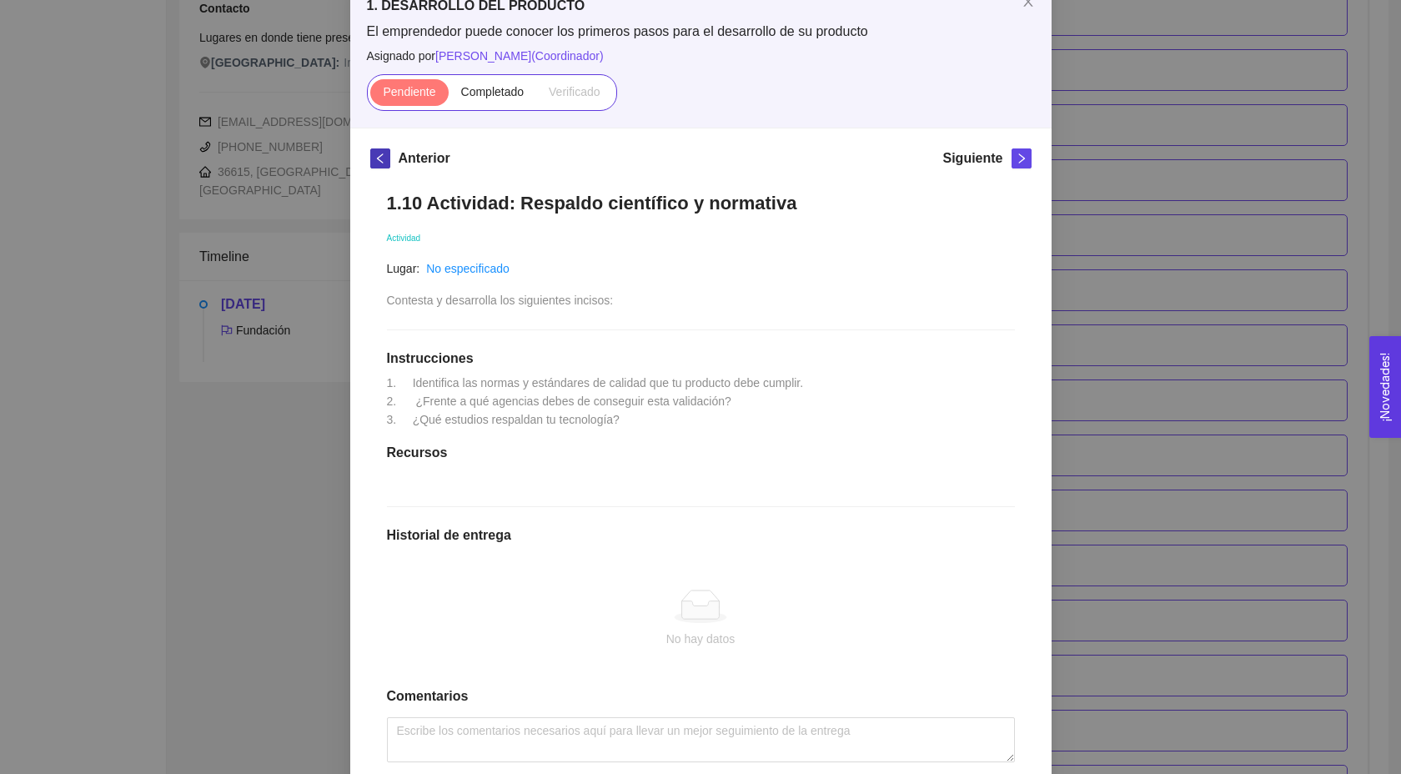
click at [380, 153] on icon "left" at bounding box center [380, 159] width 12 height 12
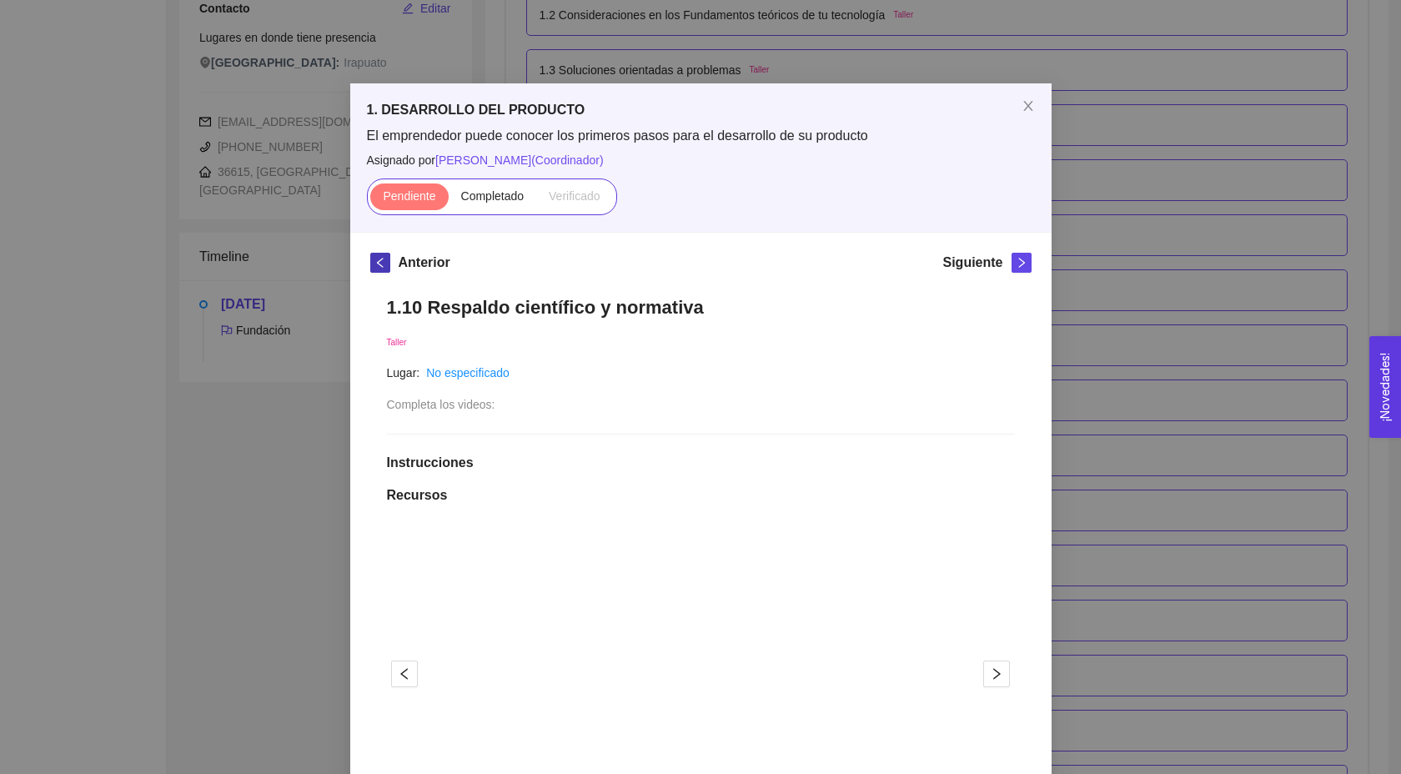
click at [383, 261] on icon "left" at bounding box center [380, 263] width 12 height 12
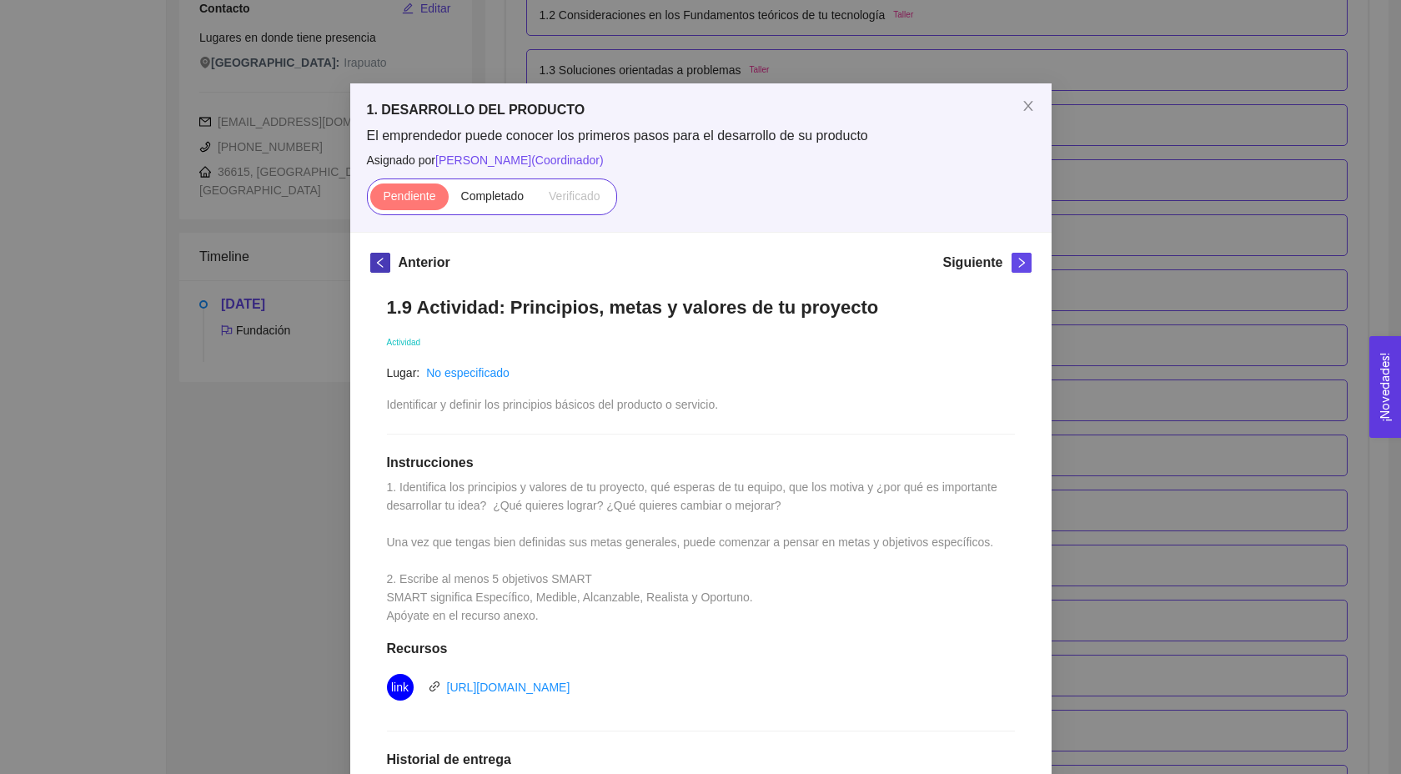
click at [383, 261] on icon "left" at bounding box center [380, 263] width 12 height 12
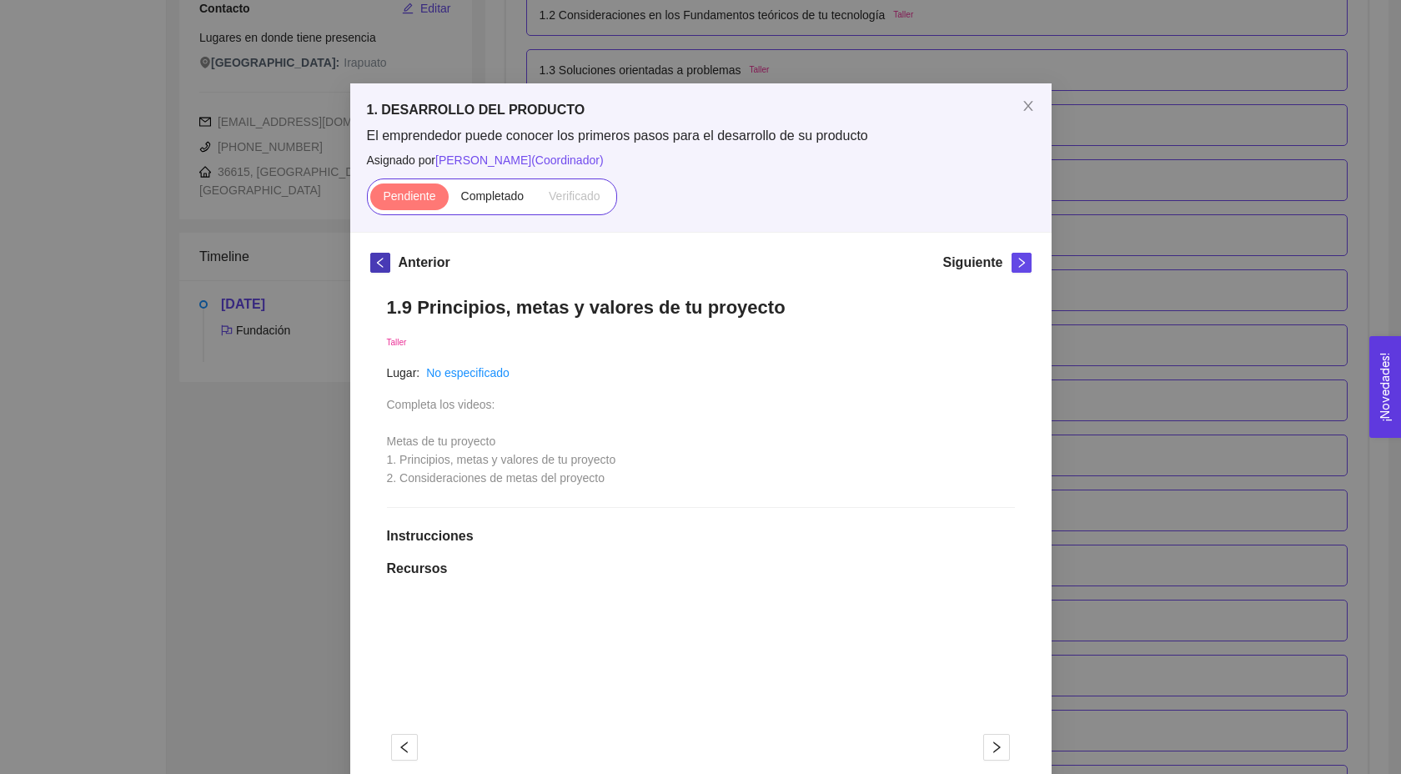
click at [383, 261] on icon "left" at bounding box center [380, 263] width 12 height 12
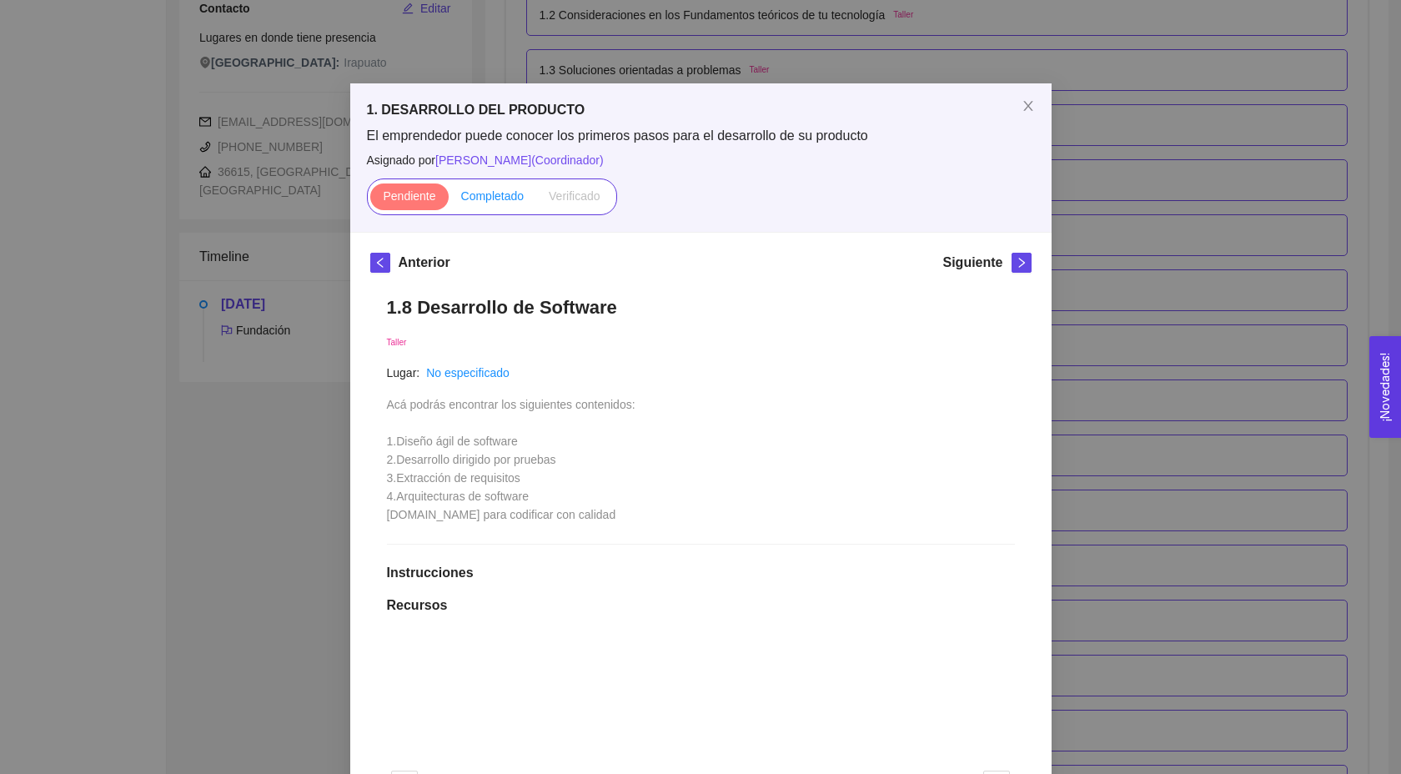
click at [500, 198] on span "Completado" at bounding box center [492, 195] width 63 height 13
click at [449, 200] on input "Completado" at bounding box center [449, 200] width 0 height 0
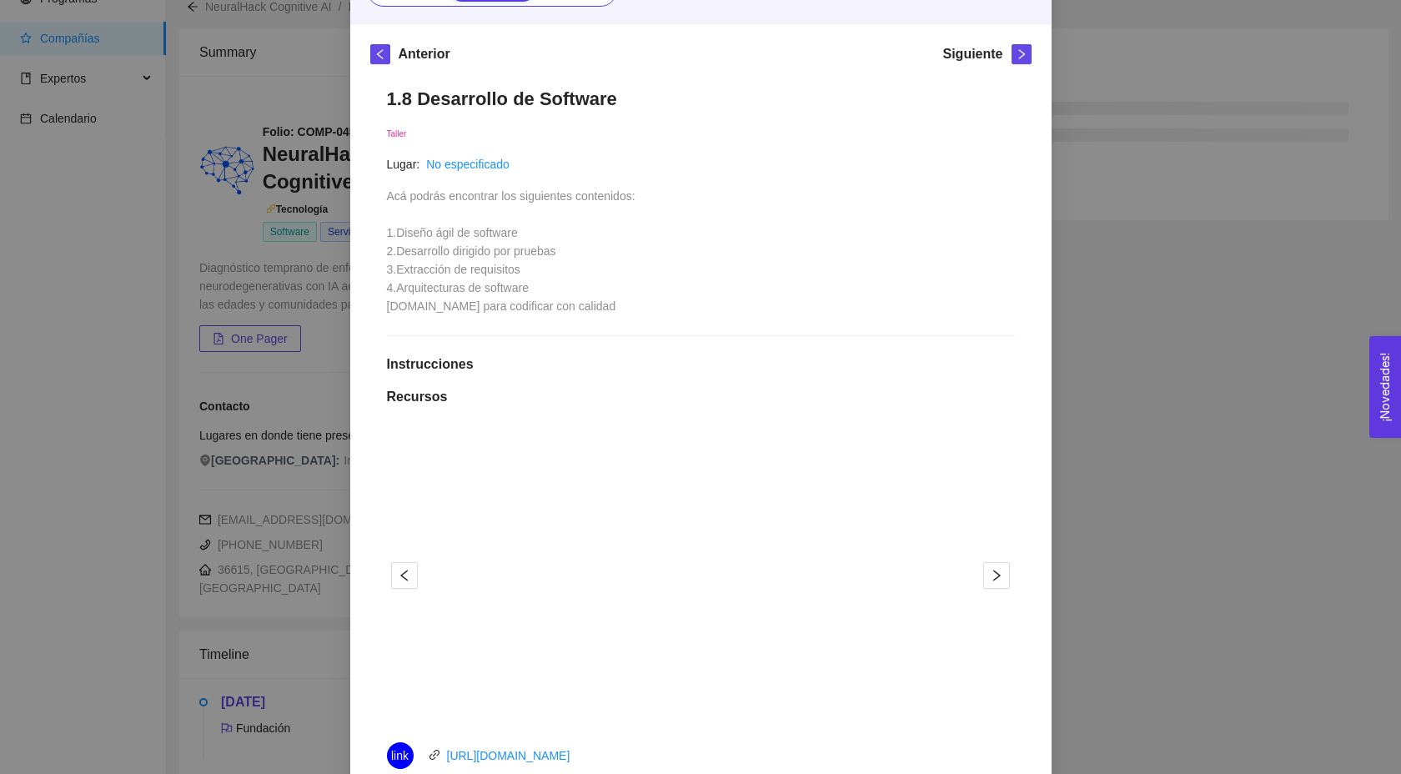
scroll to position [214, 0]
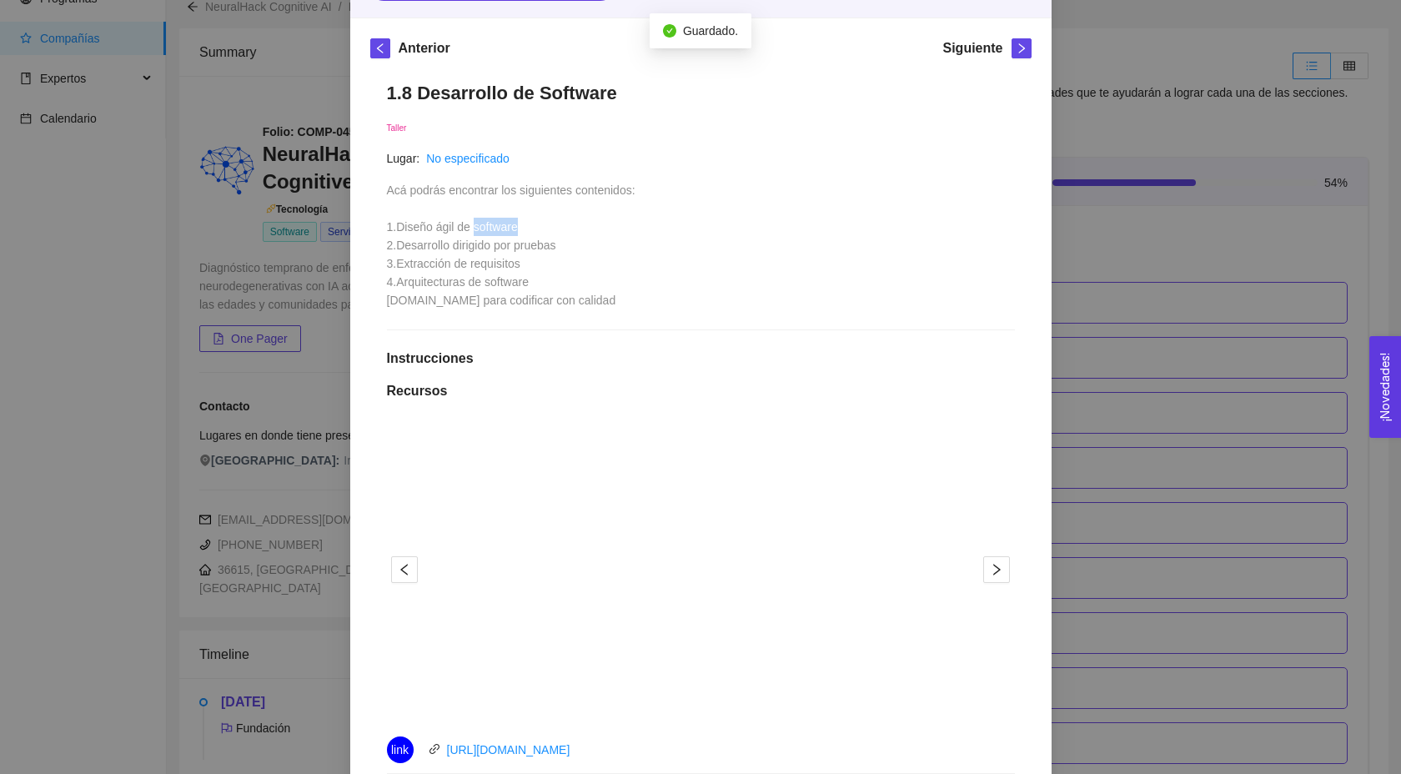
drag, startPoint x: 476, startPoint y: 225, endPoint x: 556, endPoint y: 226, distance: 80.0
click at [556, 226] on div "Acá podrás encontrar los siguientes contenidos: 1.Diseño ágil de software 2.Des…" at bounding box center [511, 245] width 248 height 128
click at [540, 213] on div "Acá podrás encontrar los siguientes contenidos: 1.Diseño ágil de software 2.Des…" at bounding box center [511, 245] width 248 height 128
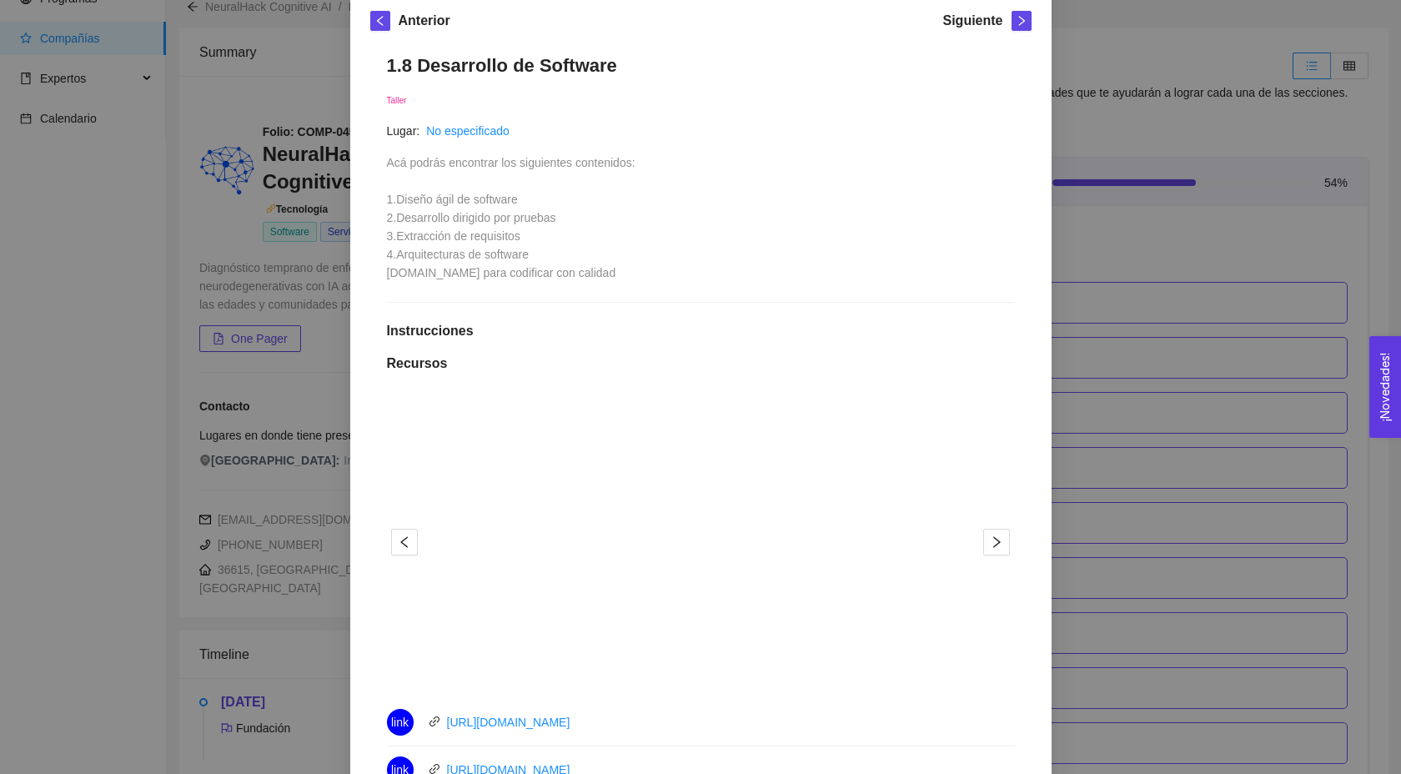
scroll to position [243, 0]
drag, startPoint x: 446, startPoint y: 236, endPoint x: 530, endPoint y: 233, distance: 84.3
click at [531, 233] on div "Acá podrás encontrar los siguientes contenidos: 1.Diseño ágil de software 2.Des…" at bounding box center [511, 217] width 248 height 128
click at [530, 233] on div "Acá podrás encontrar los siguientes contenidos: 1.Diseño ágil de software 2.Des…" at bounding box center [511, 217] width 248 height 128
drag, startPoint x: 530, startPoint y: 233, endPoint x: 387, endPoint y: 237, distance: 143.5
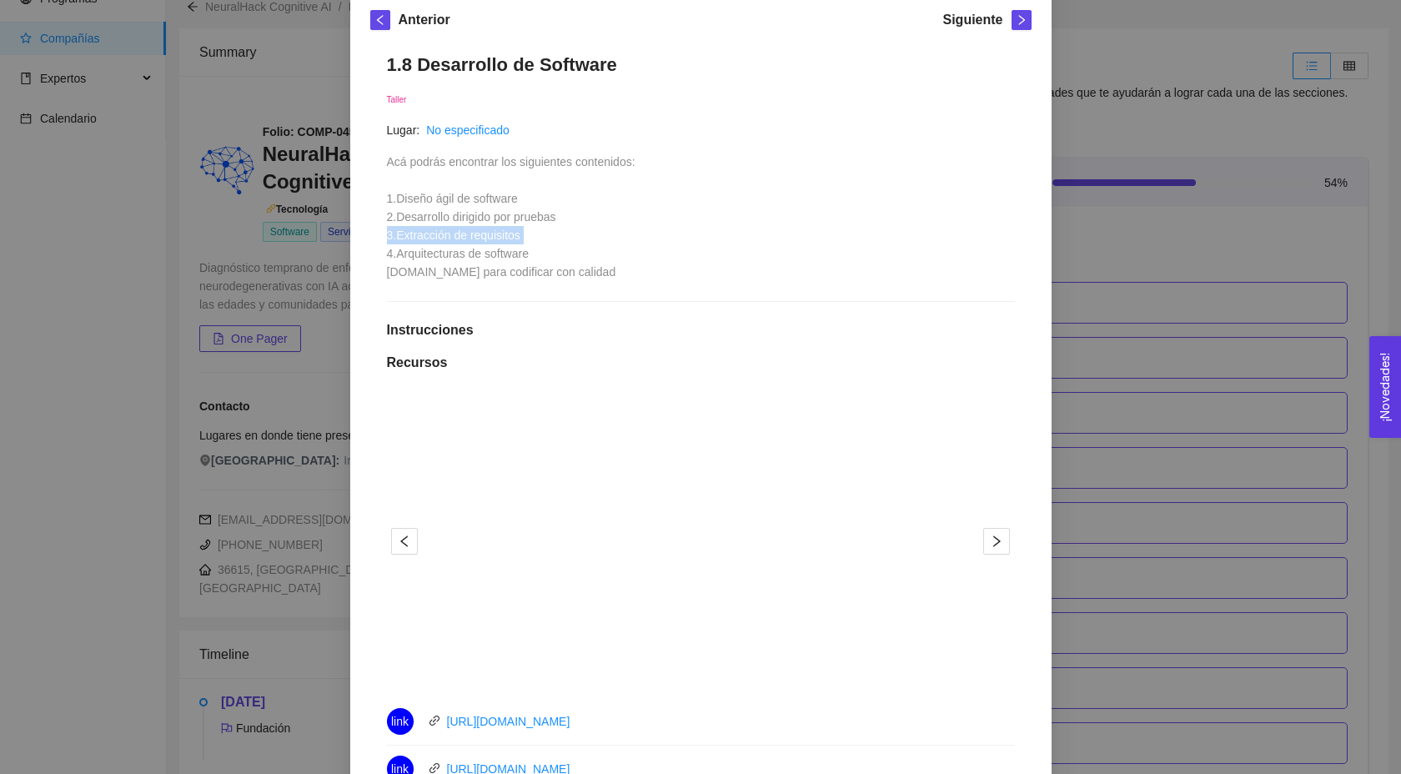
click at [387, 237] on div "Acá podrás encontrar los siguientes contenidos: 1.Diseño ágil de software 2.Des…" at bounding box center [511, 217] width 248 height 128
click at [377, 16] on icon "left" at bounding box center [380, 20] width 12 height 12
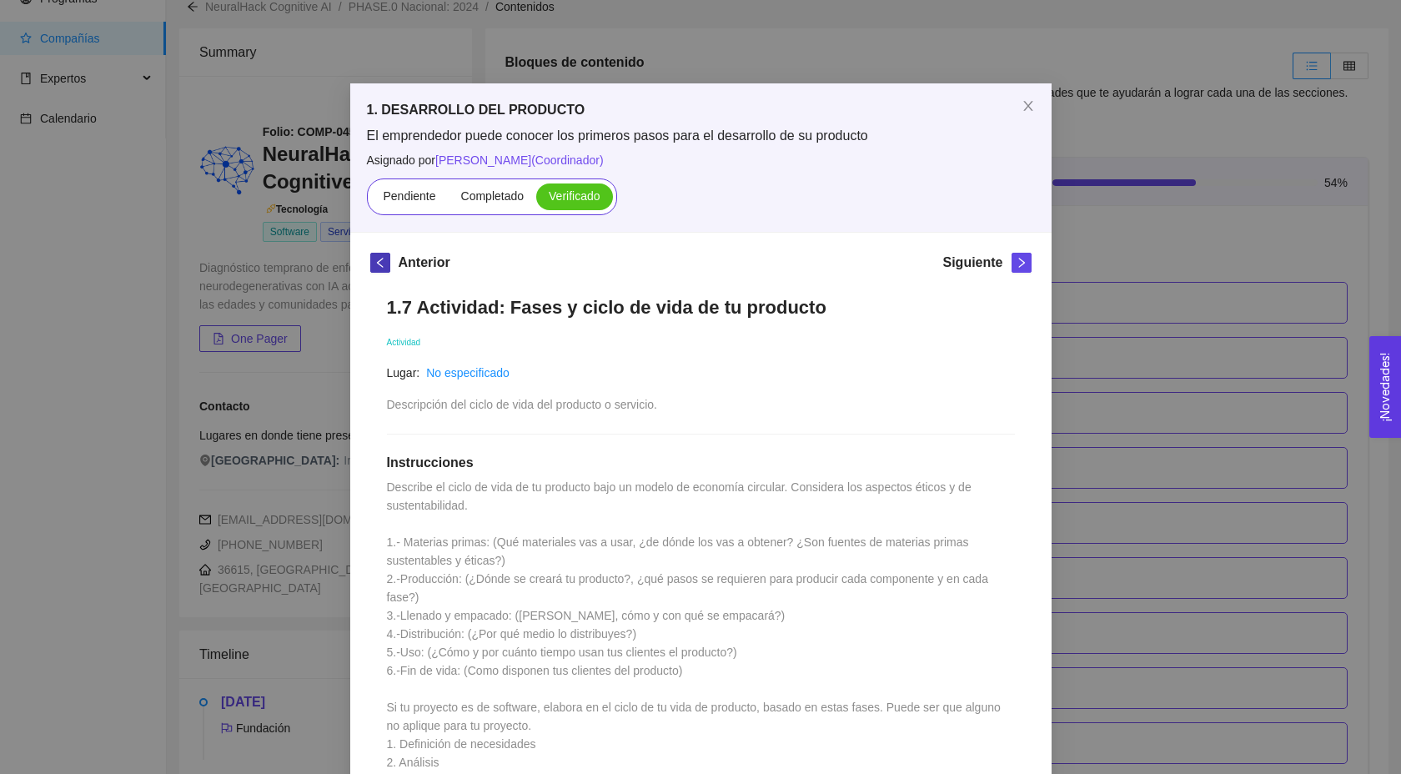
click at [380, 265] on icon "left" at bounding box center [379, 263] width 6 height 10
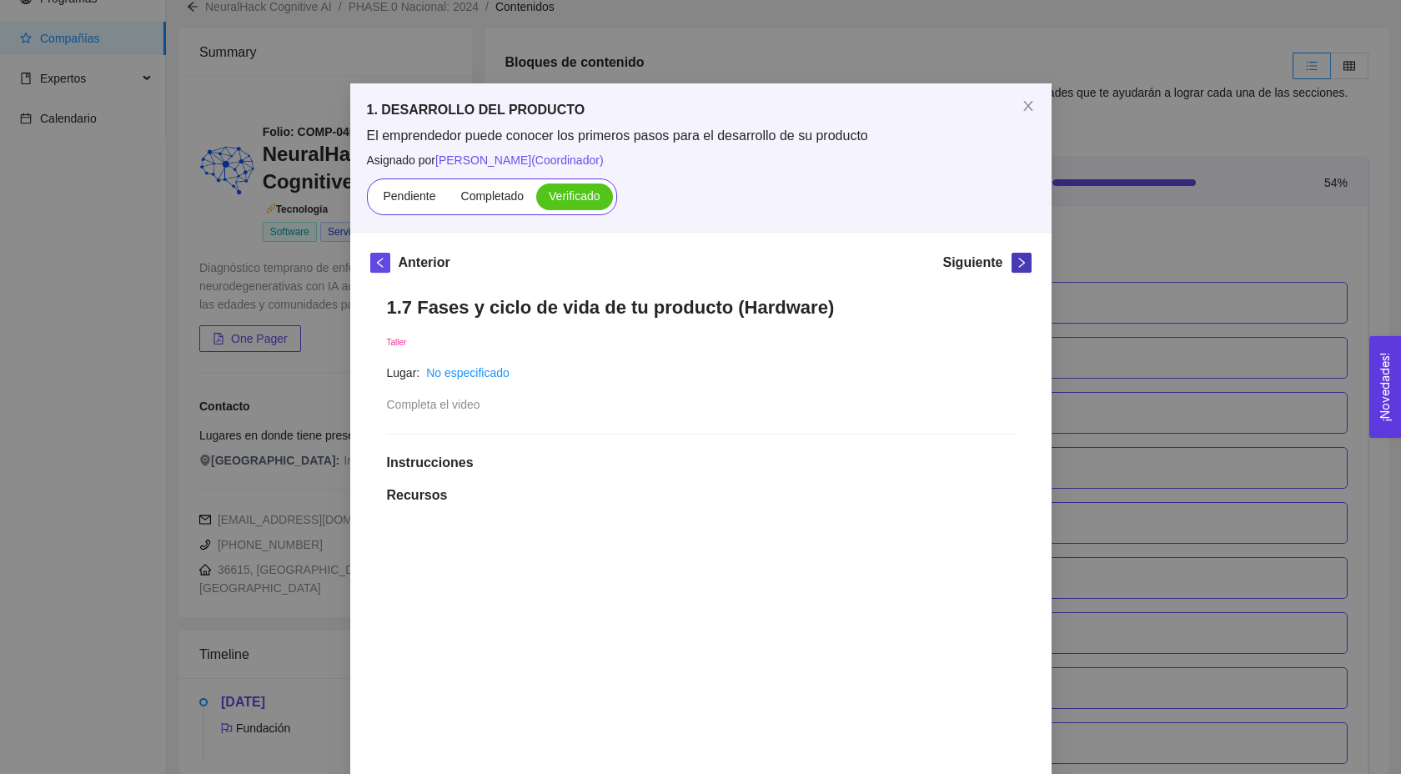
click at [1016, 257] on icon "right" at bounding box center [1022, 263] width 12 height 12
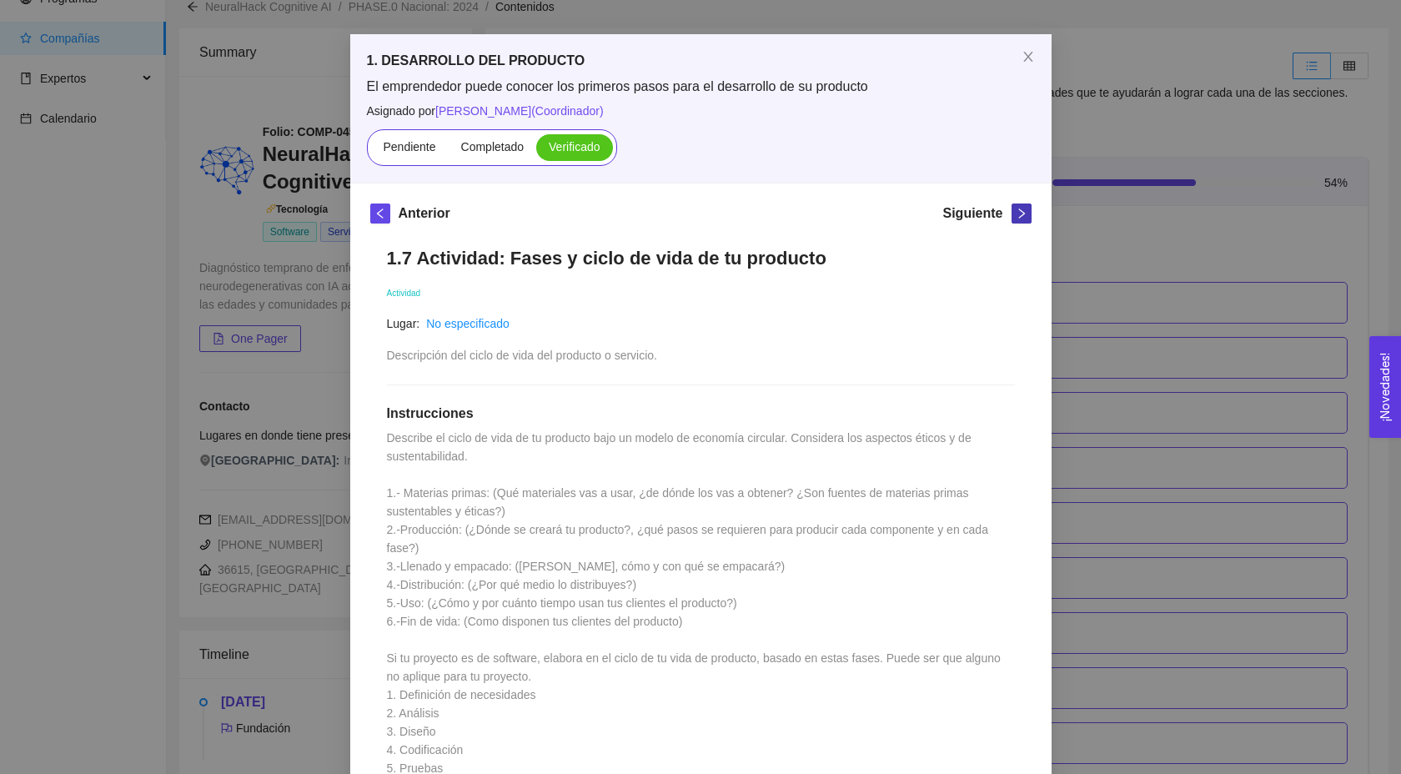
scroll to position [69, 0]
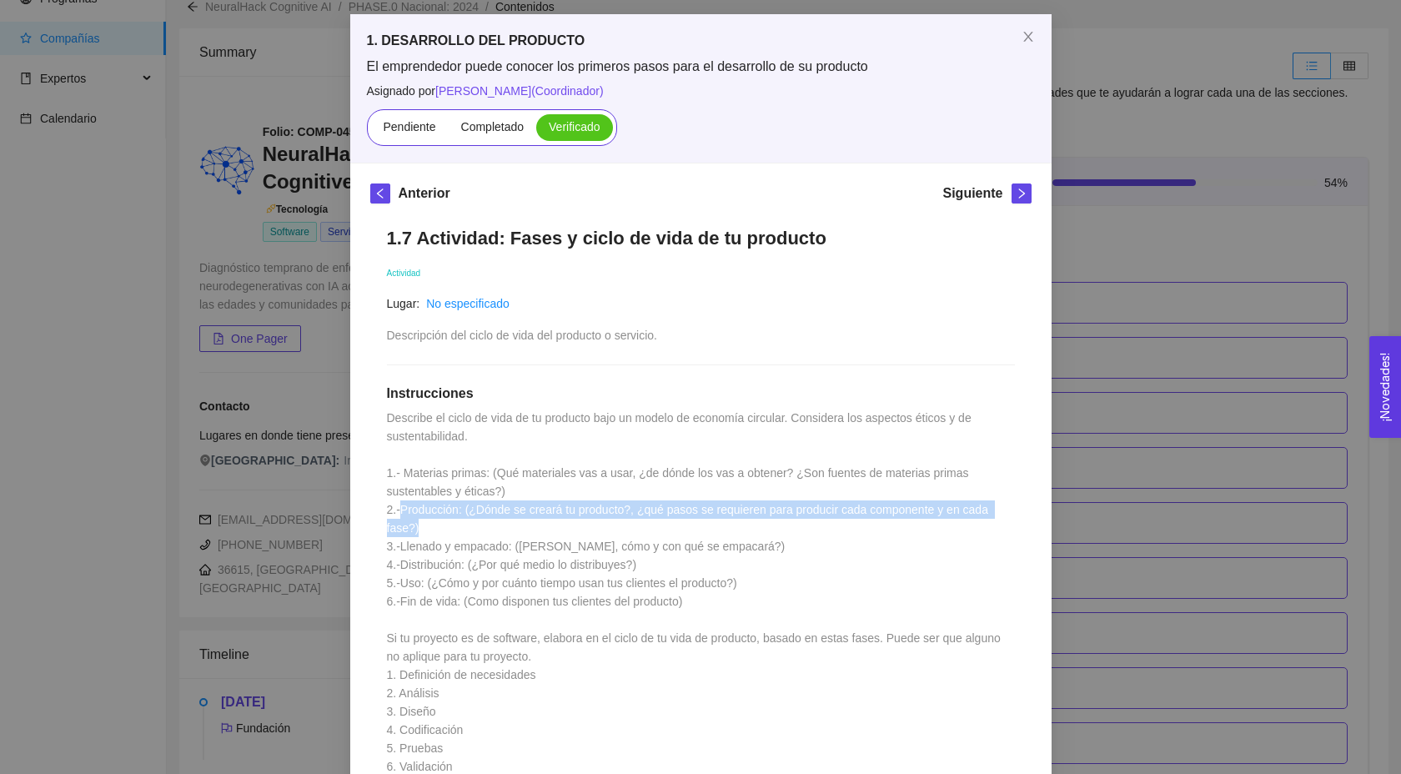
drag, startPoint x: 402, startPoint y: 509, endPoint x: 431, endPoint y: 522, distance: 32.1
click at [431, 522] on div "1.7 Actividad: Fases y ciclo de vida de tu producto Actividad Lugar: No especif…" at bounding box center [700, 711] width 661 height 1003
drag, startPoint x: 431, startPoint y: 522, endPoint x: 388, endPoint y: 505, distance: 46.5
click at [387, 505] on div "1.7 Actividad: Fases y ciclo de vida de tu producto Actividad Lugar: No especif…" at bounding box center [700, 711] width 661 height 1003
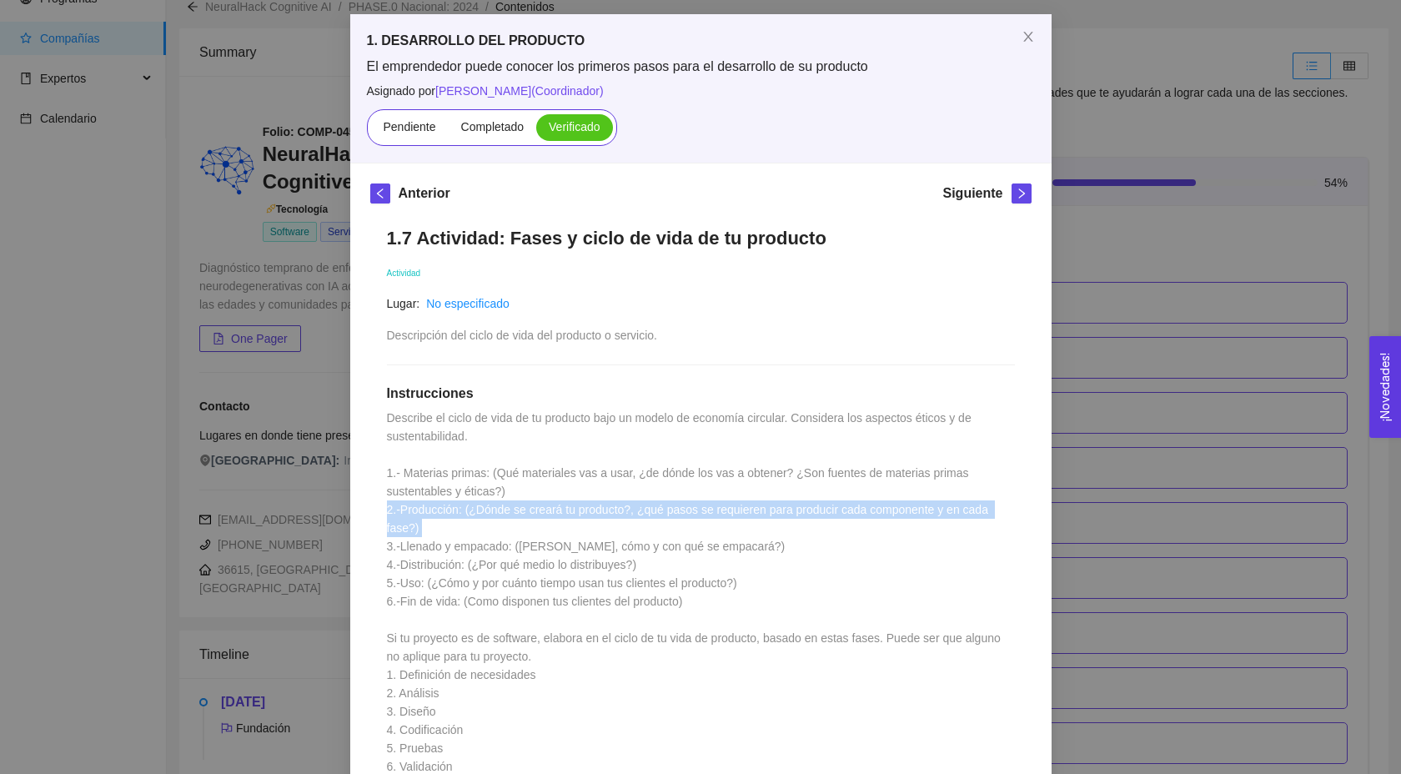
click at [388, 505] on span "Describe el ciclo de vida de tu producto bajo un modelo de economía circular. C…" at bounding box center [695, 601] width 617 height 380
drag, startPoint x: 388, startPoint y: 505, endPoint x: 421, endPoint y: 522, distance: 37.3
click at [421, 522] on div "1.7 Actividad: Fases y ciclo de vida de tu producto Actividad Lugar: No especif…" at bounding box center [700, 711] width 661 height 1003
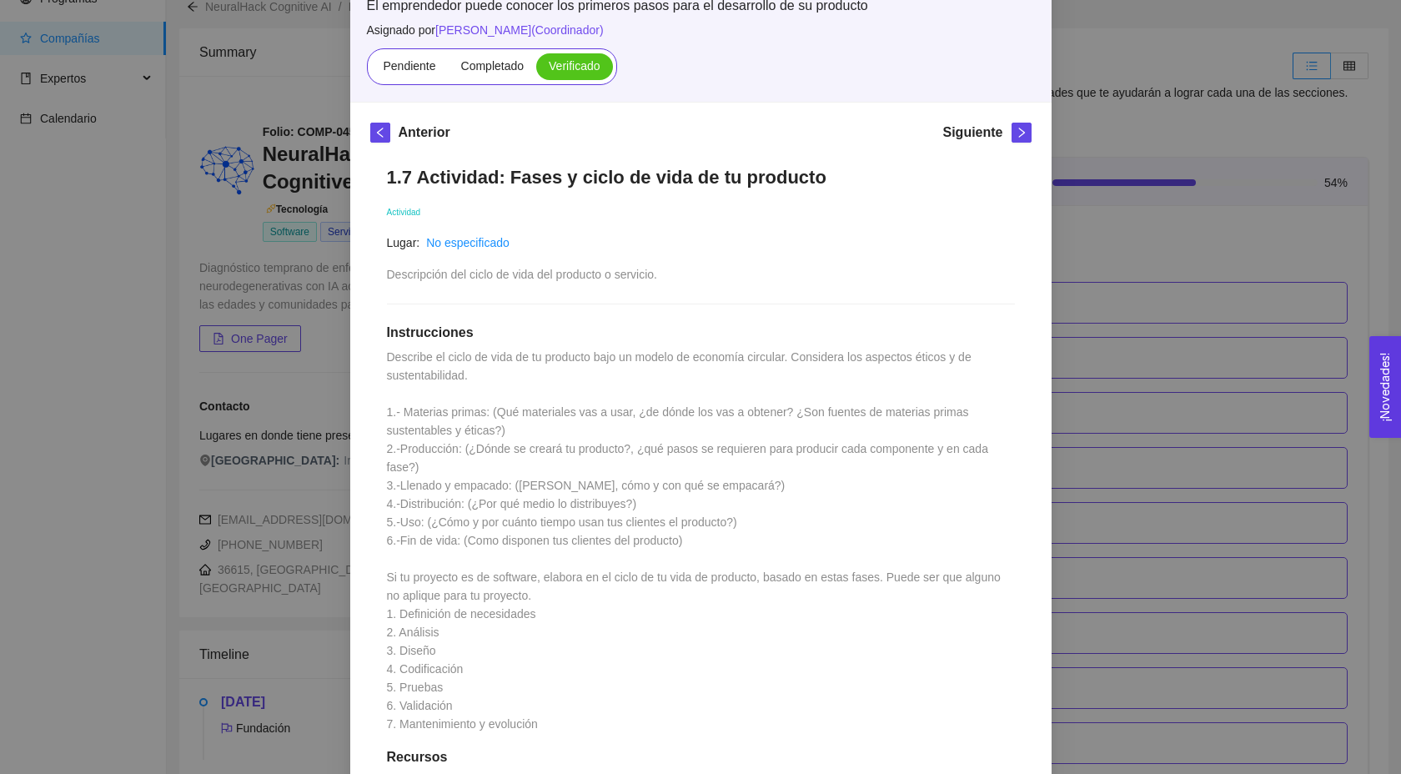
scroll to position [131, 0]
drag, startPoint x: 397, startPoint y: 534, endPoint x: 692, endPoint y: 565, distance: 296.8
click at [692, 565] on div "1.7 Actividad: Fases y ciclo de vida de tu producto Actividad Lugar: No especif…" at bounding box center [700, 649] width 661 height 1003
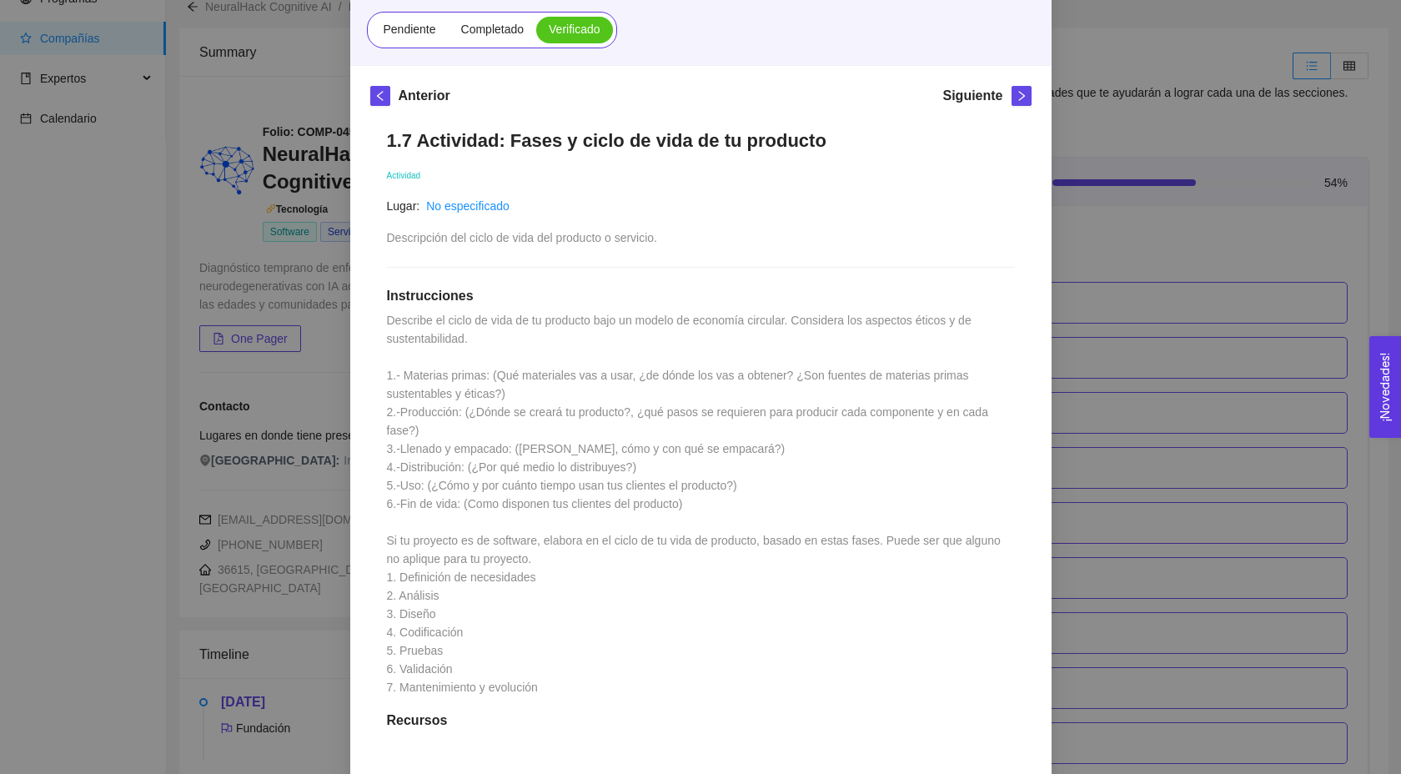
scroll to position [181, 0]
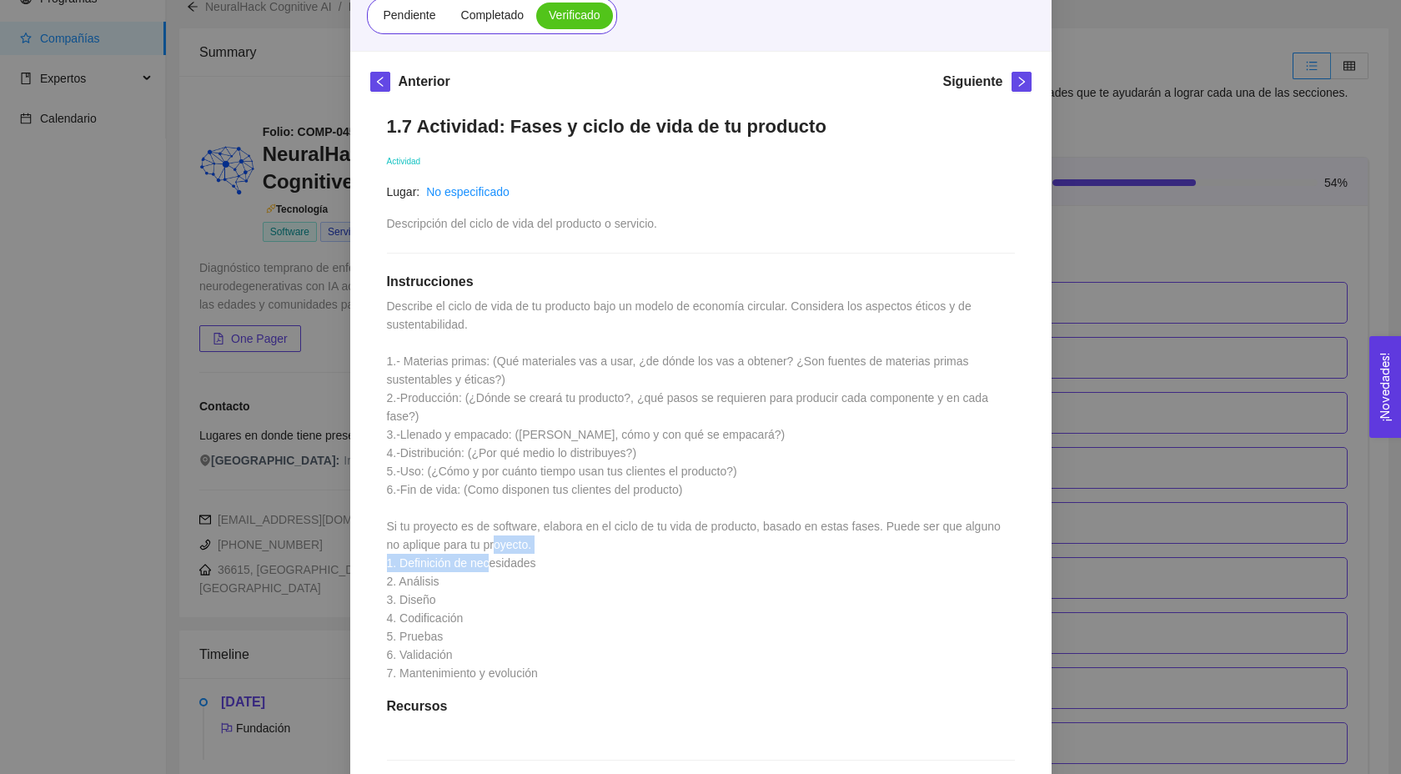
drag, startPoint x: 635, startPoint y: 566, endPoint x: 378, endPoint y: 556, distance: 257.8
click at [378, 556] on div "1.7 Actividad: Fases y ciclo de vida de tu producto Actividad Lugar: No especif…" at bounding box center [700, 599] width 661 height 1003
click at [438, 606] on div "1.7 Actividad: Fases y ciclo de vida de tu producto Actividad Lugar: No especif…" at bounding box center [700, 599] width 661 height 1003
drag, startPoint x: 475, startPoint y: 617, endPoint x: 373, endPoint y: 606, distance: 103.1
click at [373, 606] on div "1.7 Actividad: Fases y ciclo de vida de tu producto Actividad Lugar: No especif…" at bounding box center [700, 599] width 661 height 1003
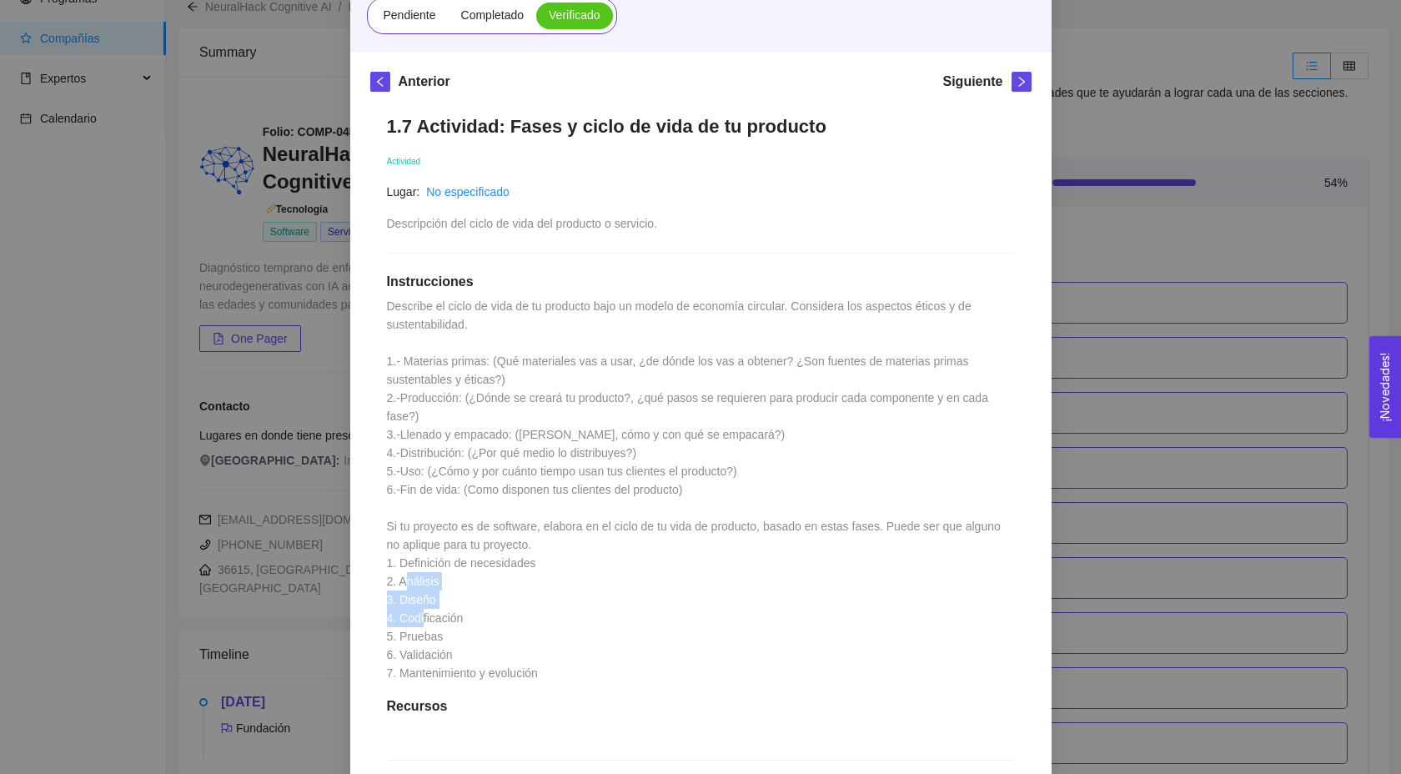
click at [410, 605] on span "Describe el ciclo de vida de tu producto bajo un modelo de economía circular. C…" at bounding box center [695, 489] width 617 height 380
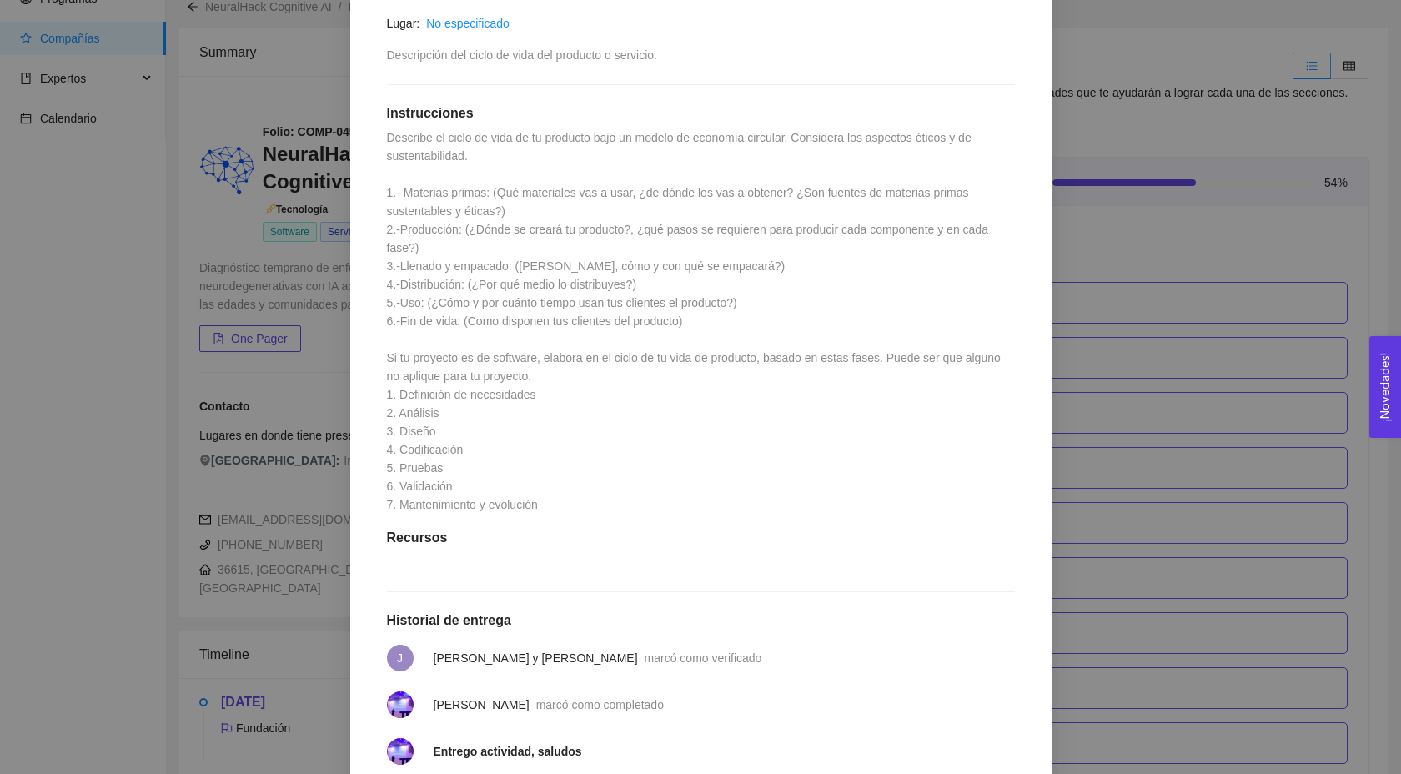
scroll to position [0, 0]
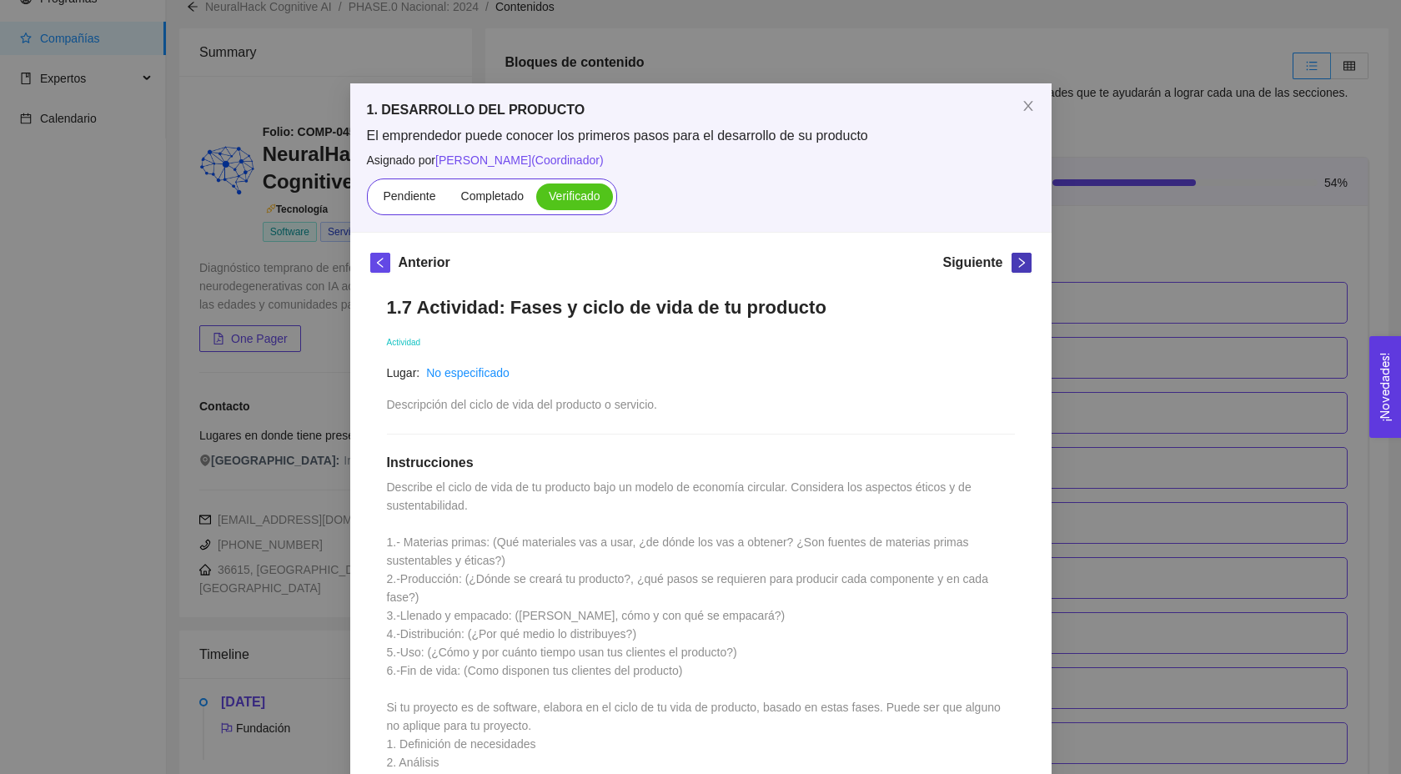
click at [1017, 263] on icon "right" at bounding box center [1022, 263] width 12 height 12
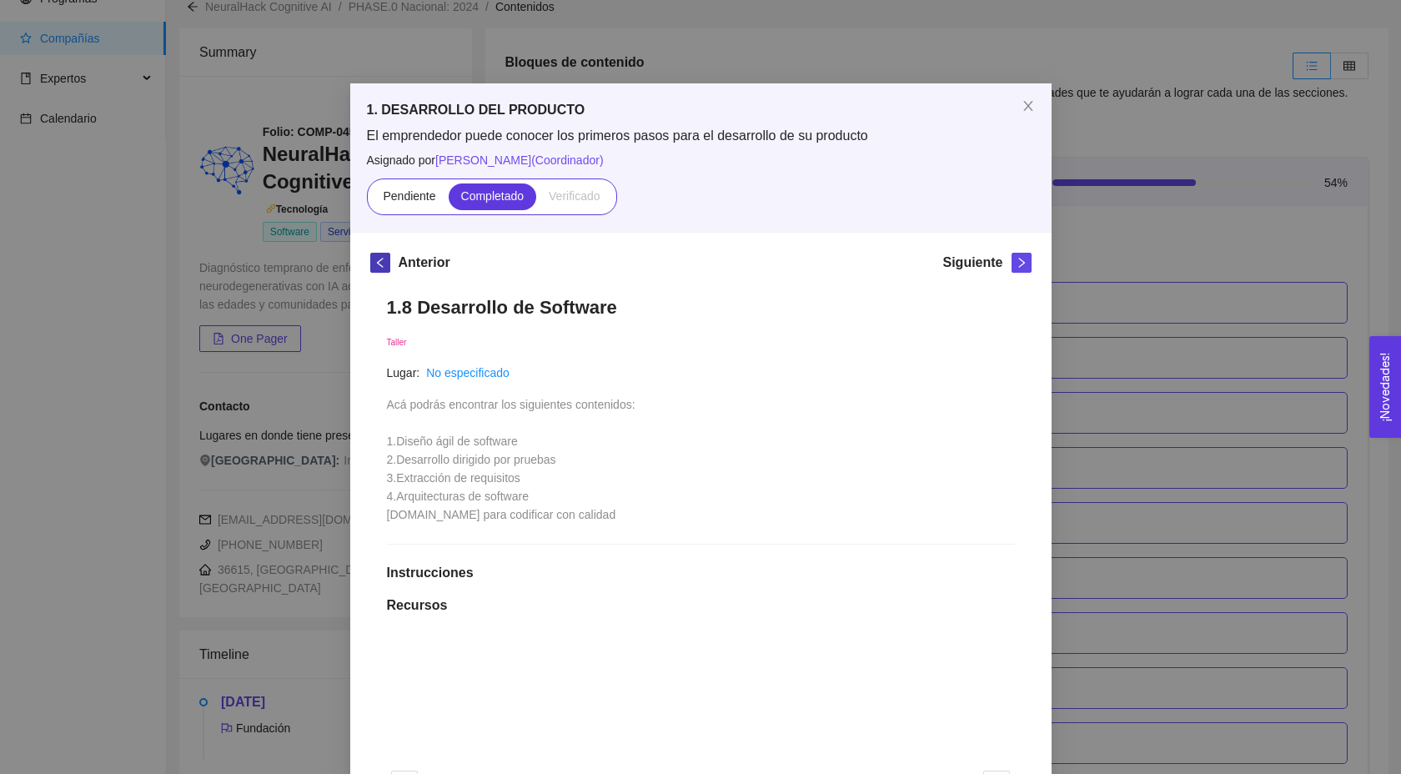
click at [383, 260] on icon "left" at bounding box center [380, 263] width 12 height 12
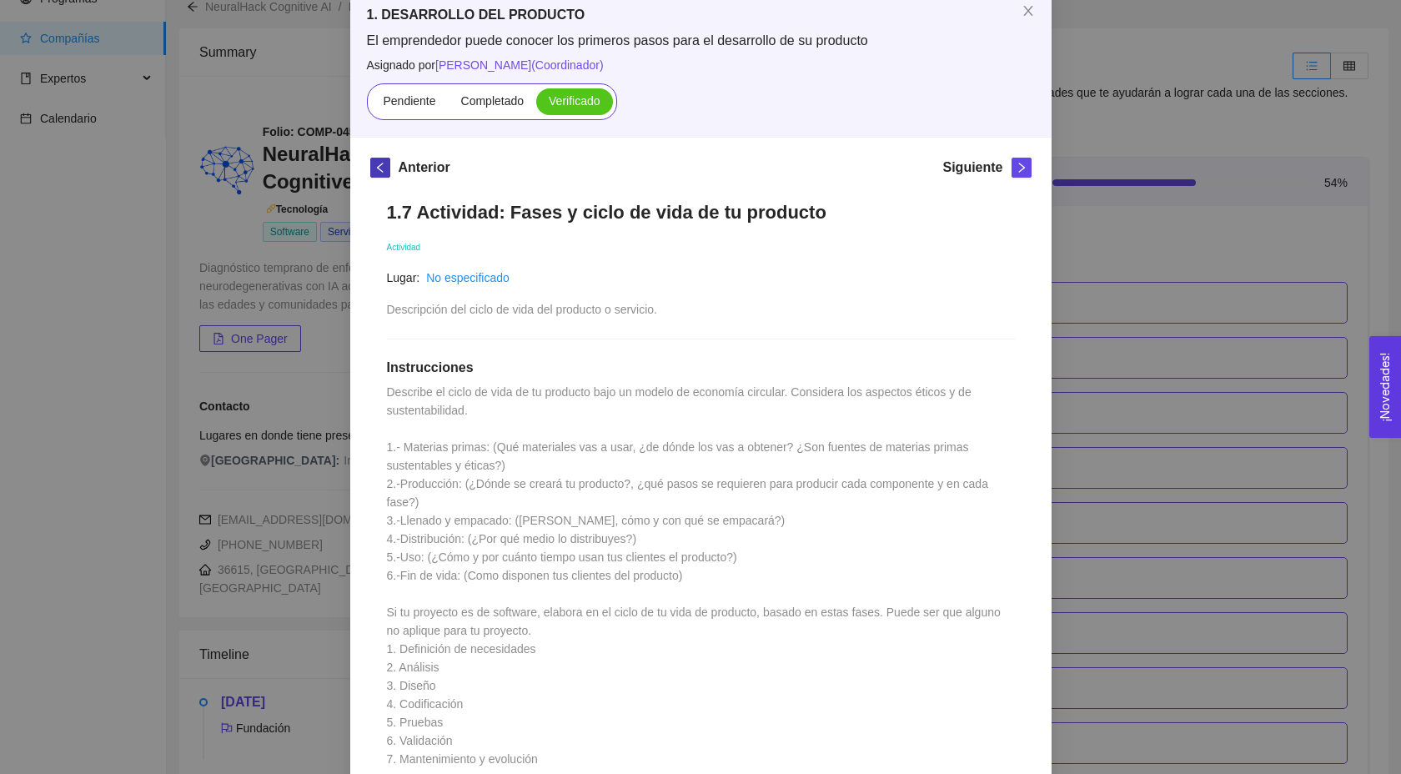
scroll to position [96, 0]
click at [1016, 169] on icon "right" at bounding box center [1022, 167] width 12 height 12
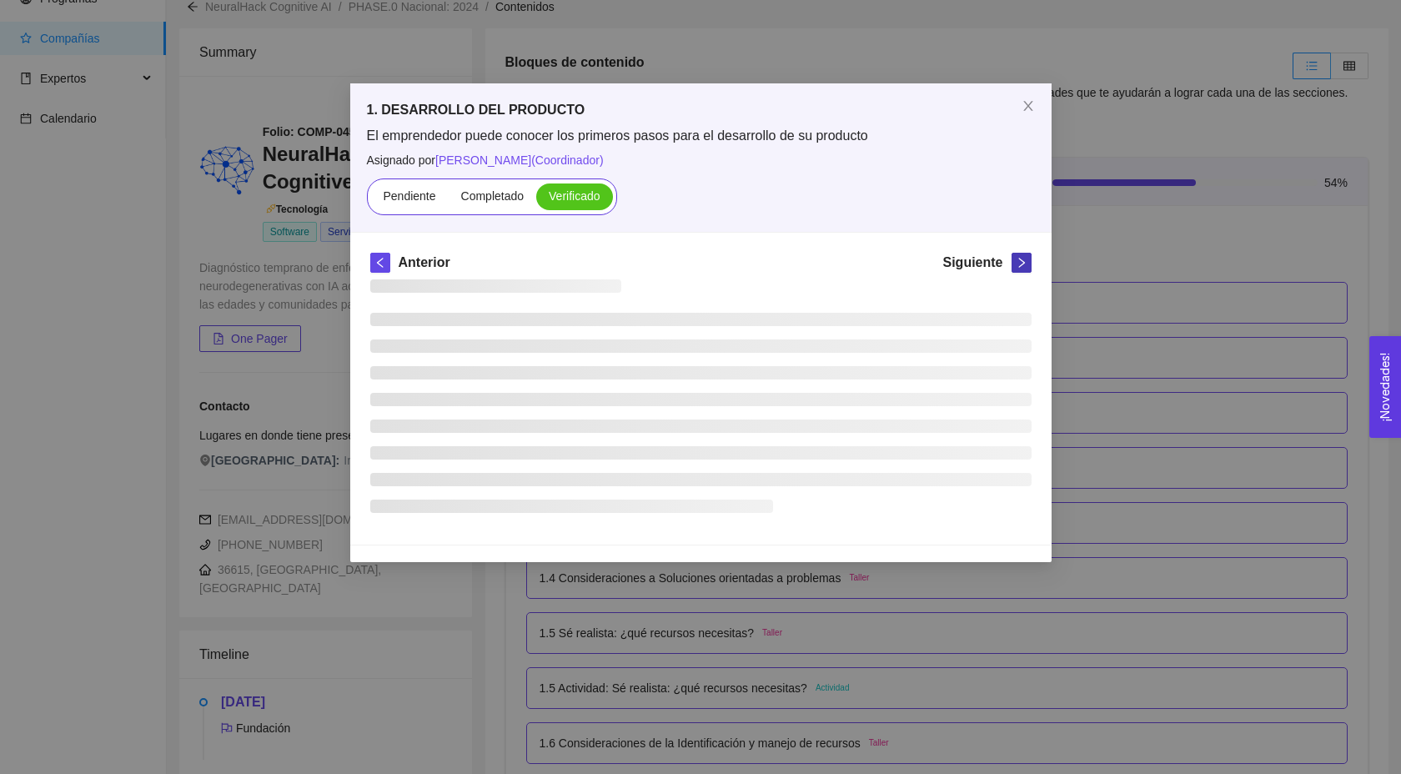
scroll to position [0, 0]
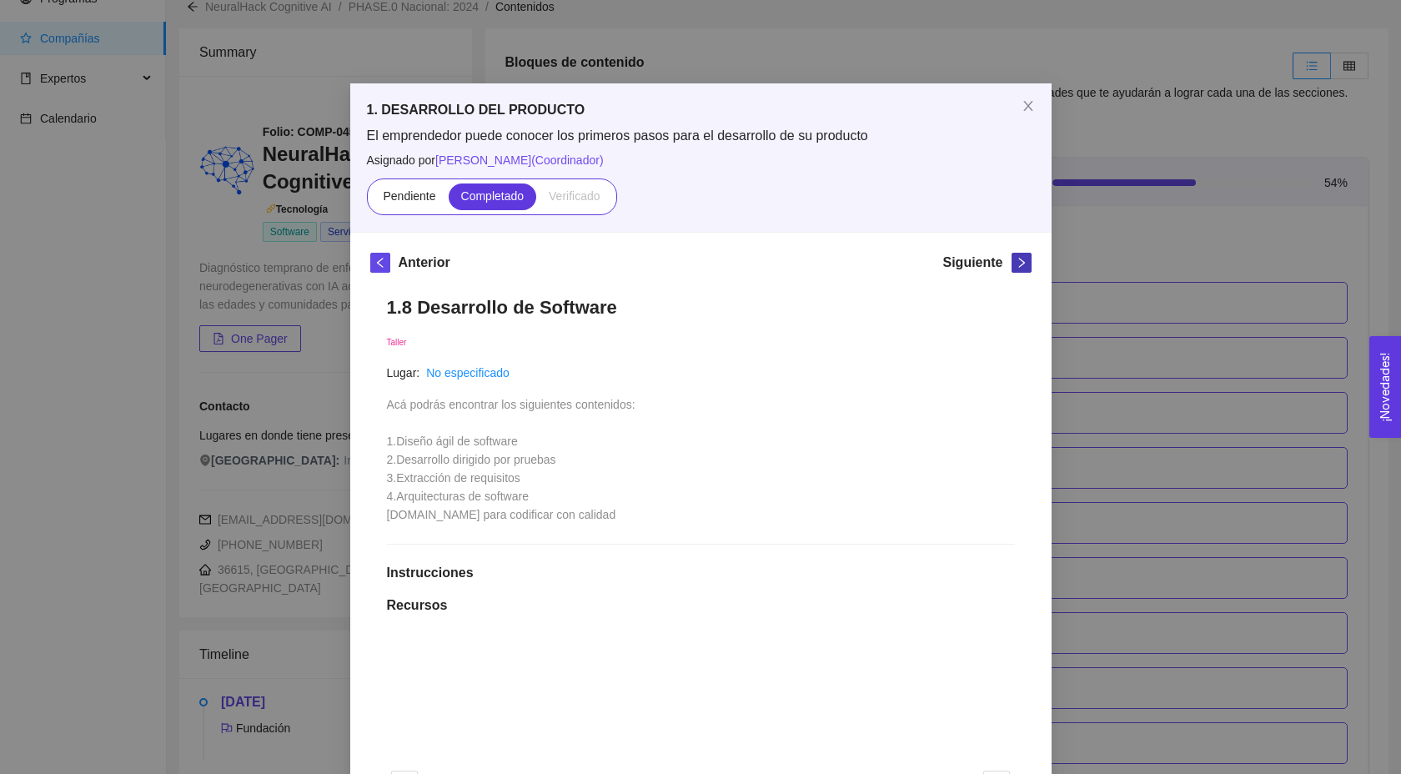
click at [1019, 263] on icon "right" at bounding box center [1022, 263] width 12 height 12
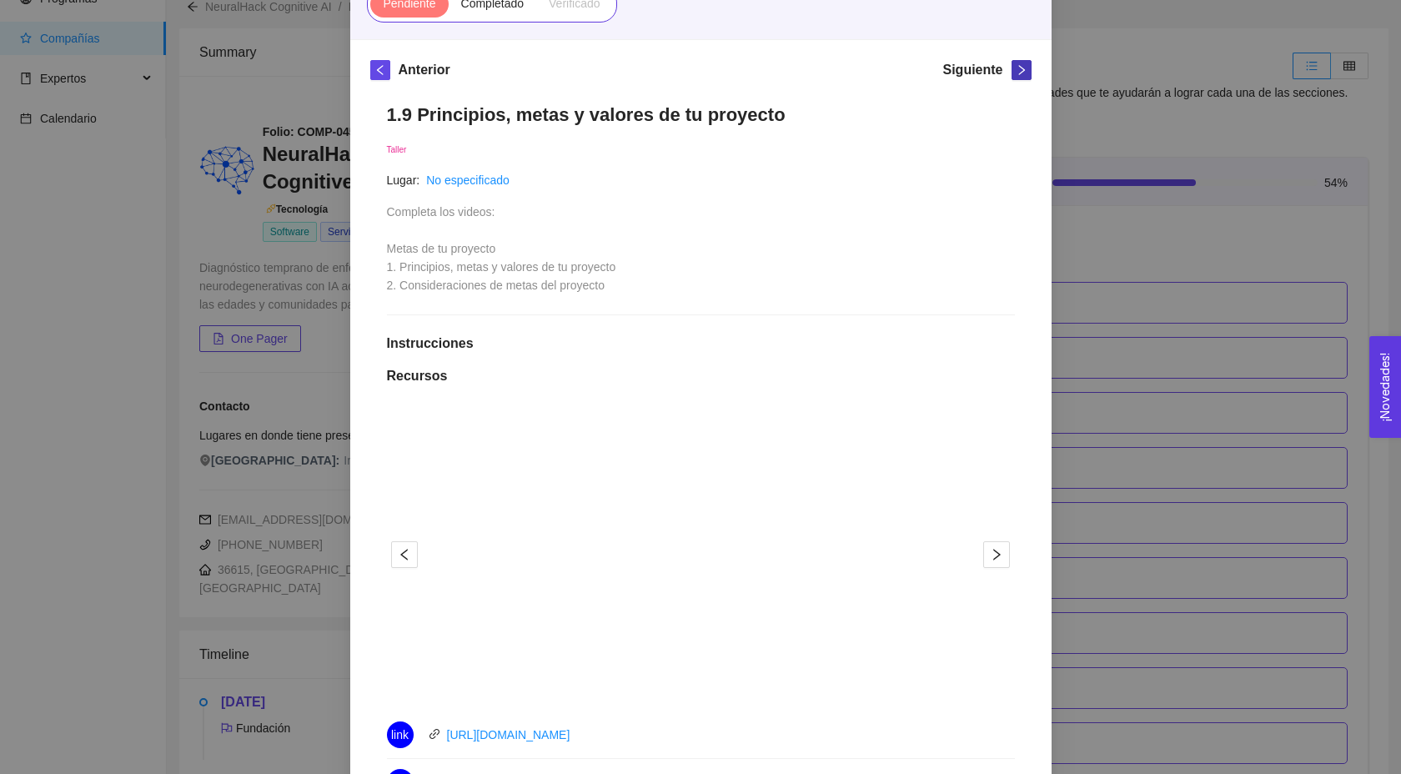
scroll to position [195, 0]
